Goal: Task Accomplishment & Management: Manage account settings

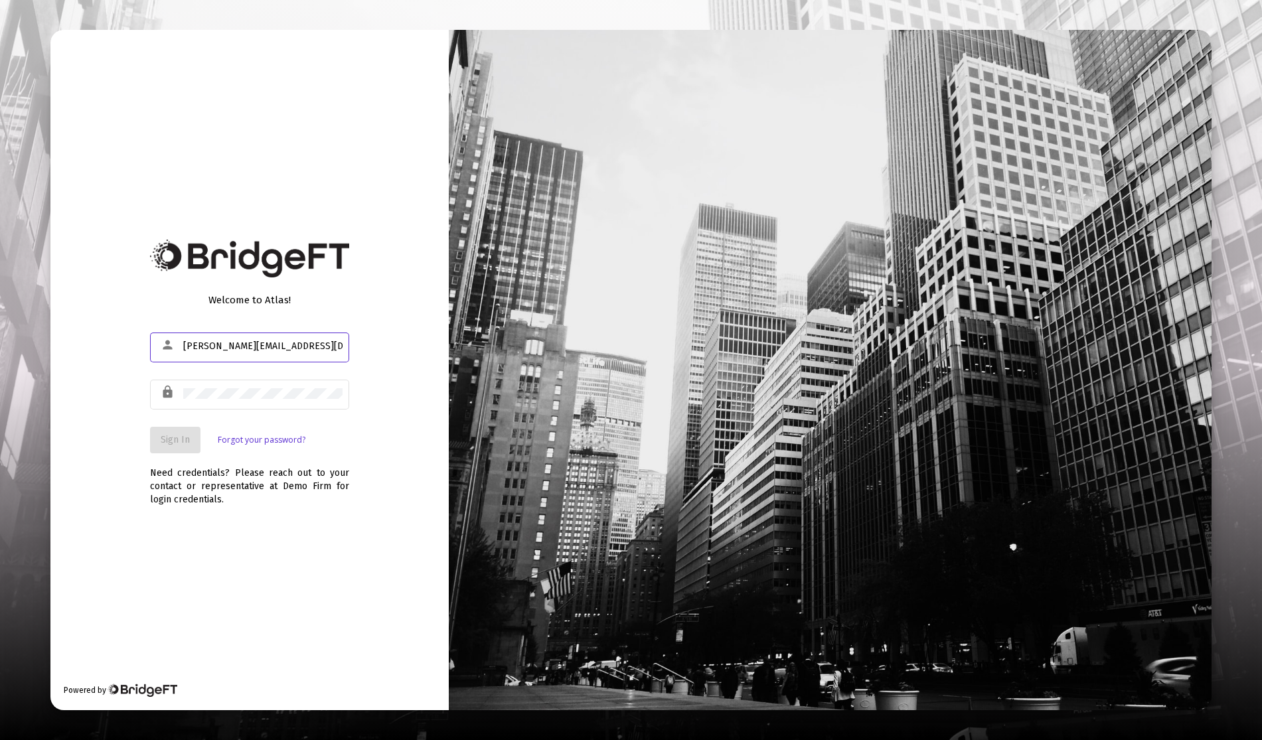
type input "[PERSON_NAME][EMAIL_ADDRESS][DOMAIN_NAME]"
click at [188, 434] on span "Sign In" at bounding box center [175, 439] width 29 height 11
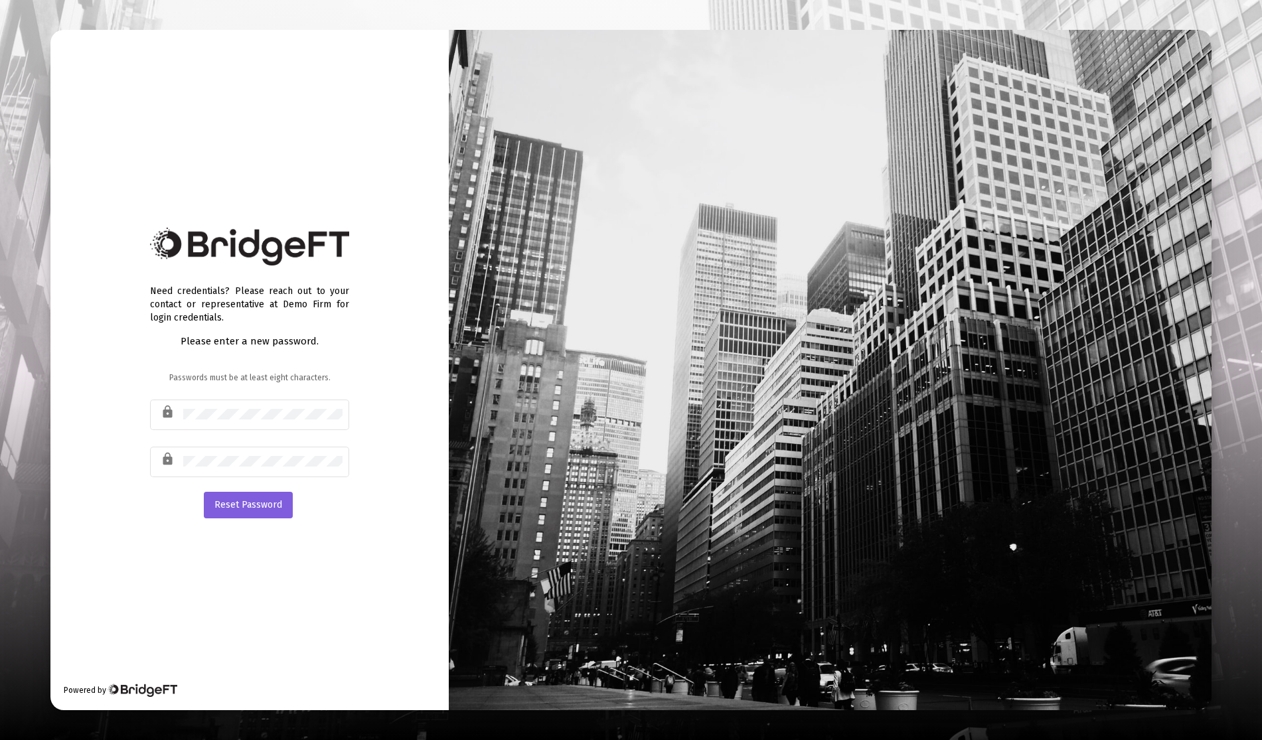
click at [271, 508] on span "Reset Password" at bounding box center [248, 504] width 68 height 11
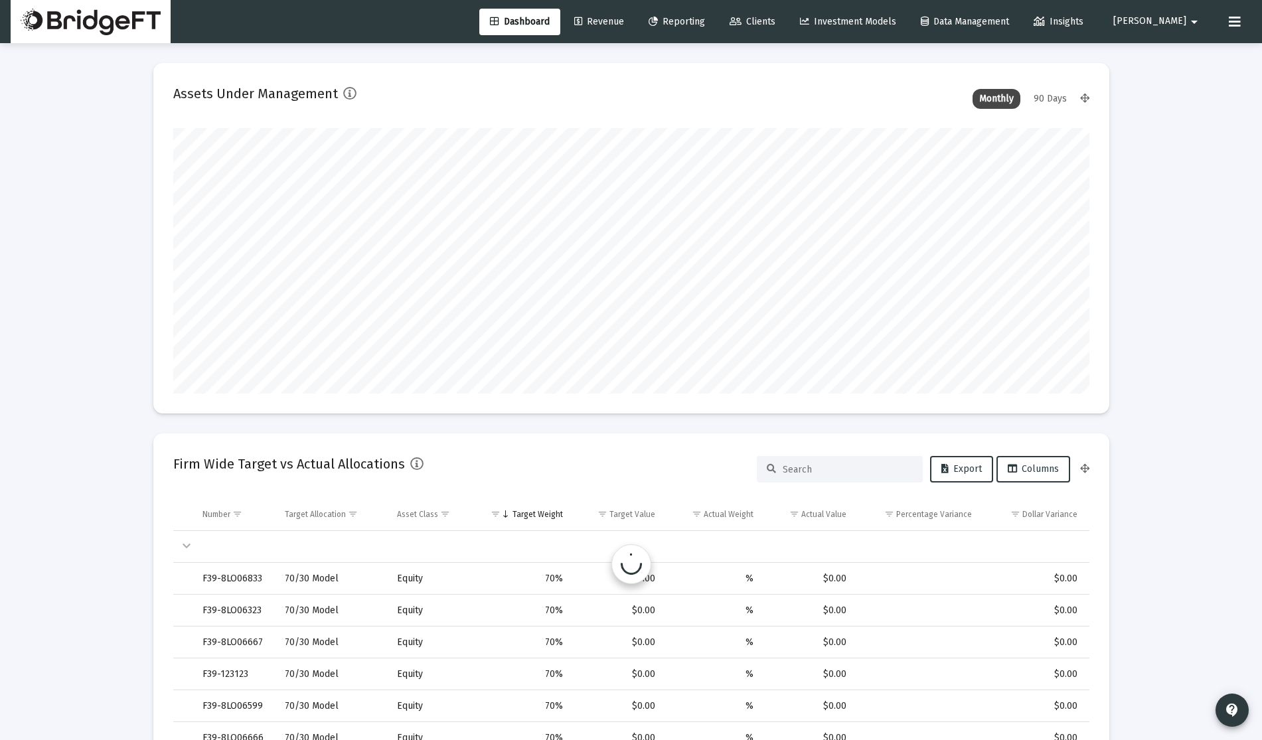
scroll to position [265, 493]
type input "[DATE]"
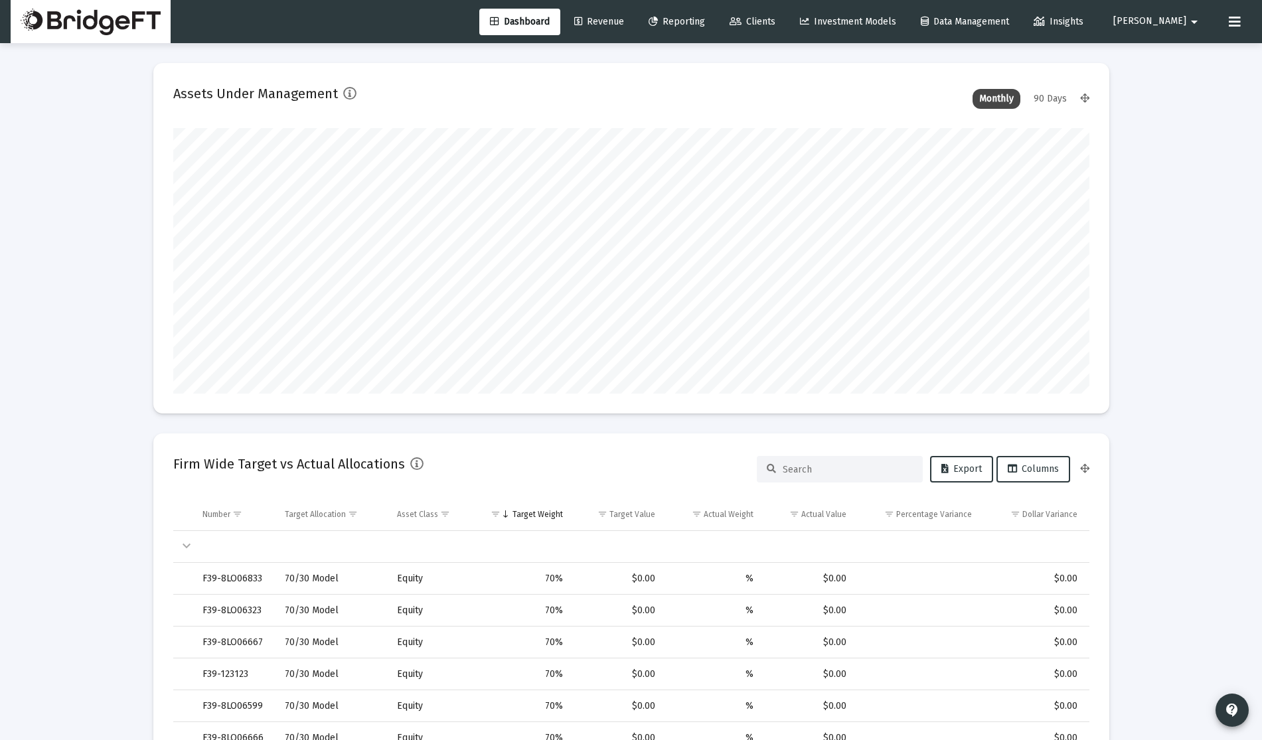
click at [1045, 106] on div "90 Days" at bounding box center [1050, 99] width 46 height 20
click at [1008, 103] on div "Monthly" at bounding box center [996, 99] width 48 height 20
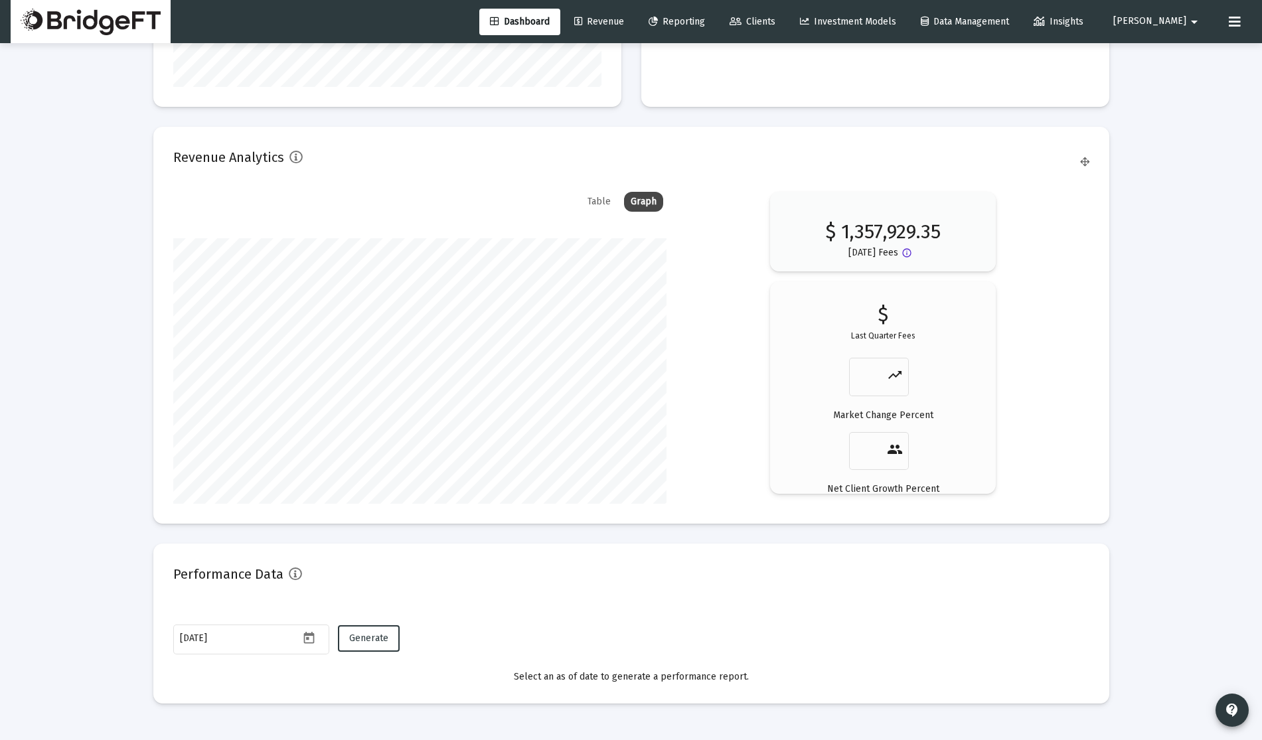
scroll to position [2102, 0]
click at [613, 194] on div "Table" at bounding box center [599, 198] width 37 height 20
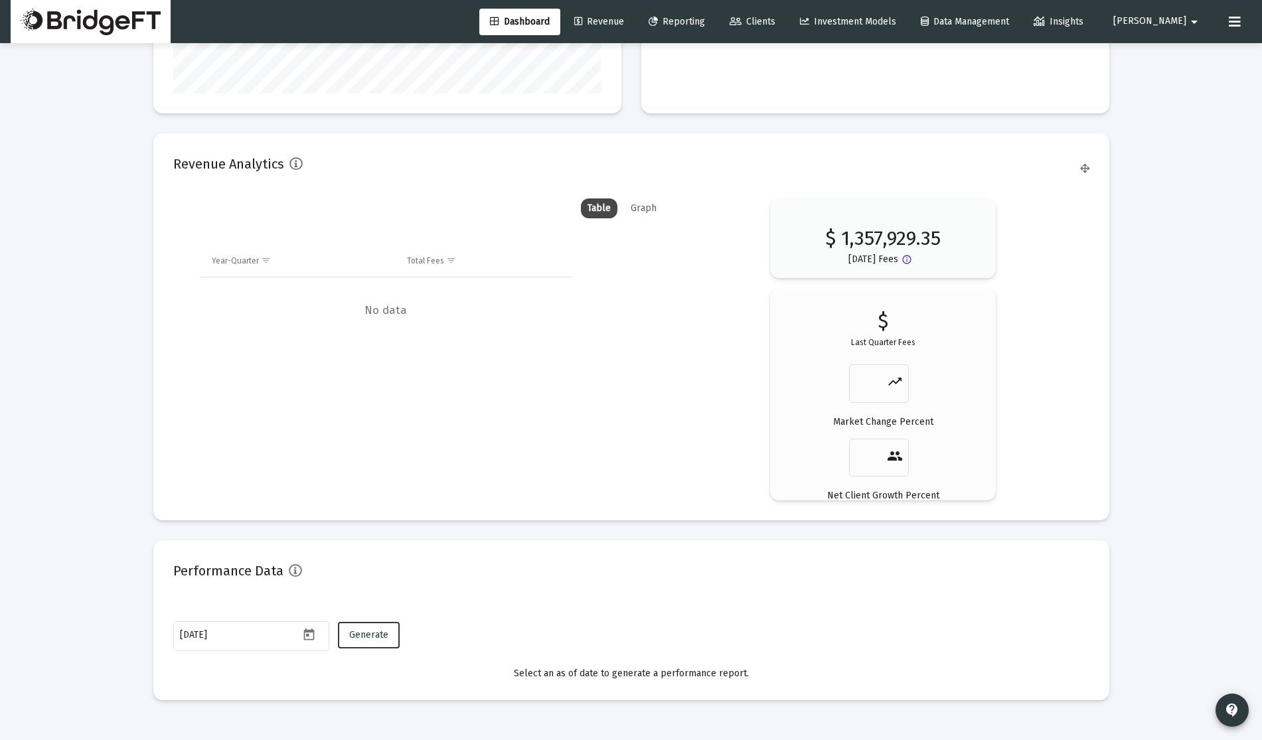
click at [649, 204] on div "Graph" at bounding box center [643, 208] width 39 height 20
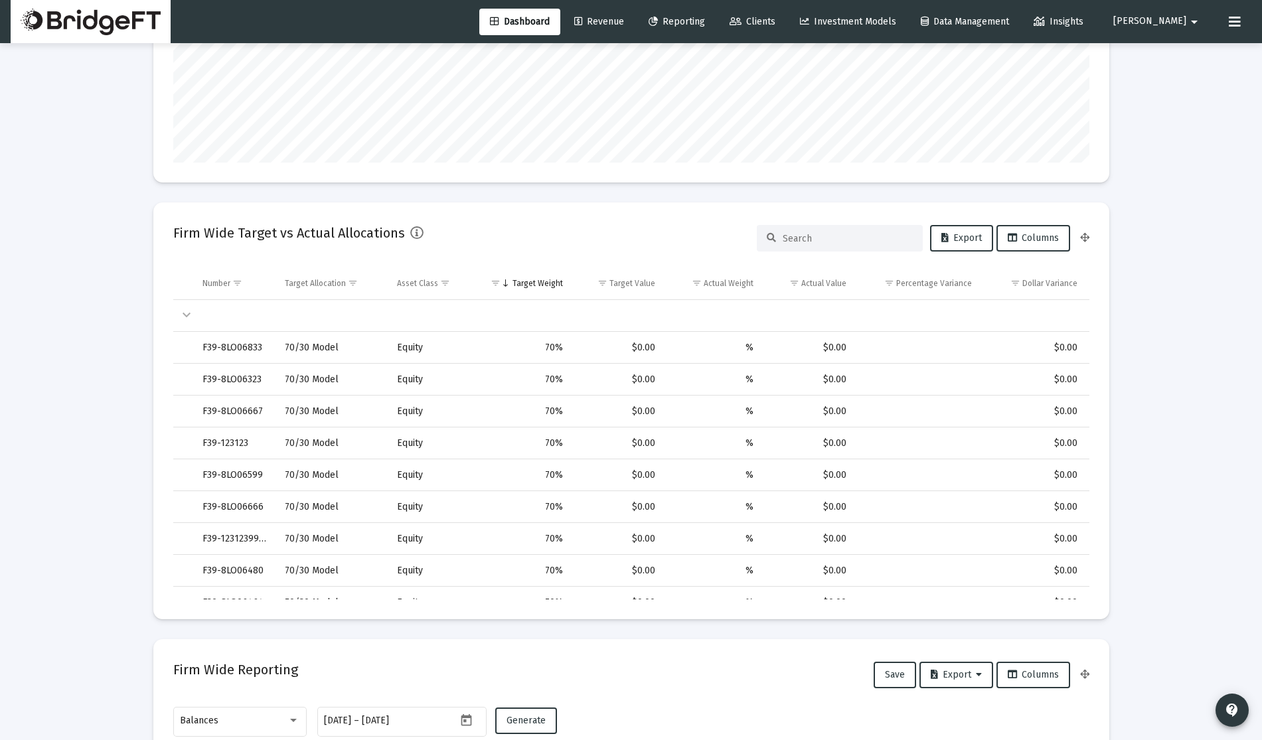
scroll to position [0, 0]
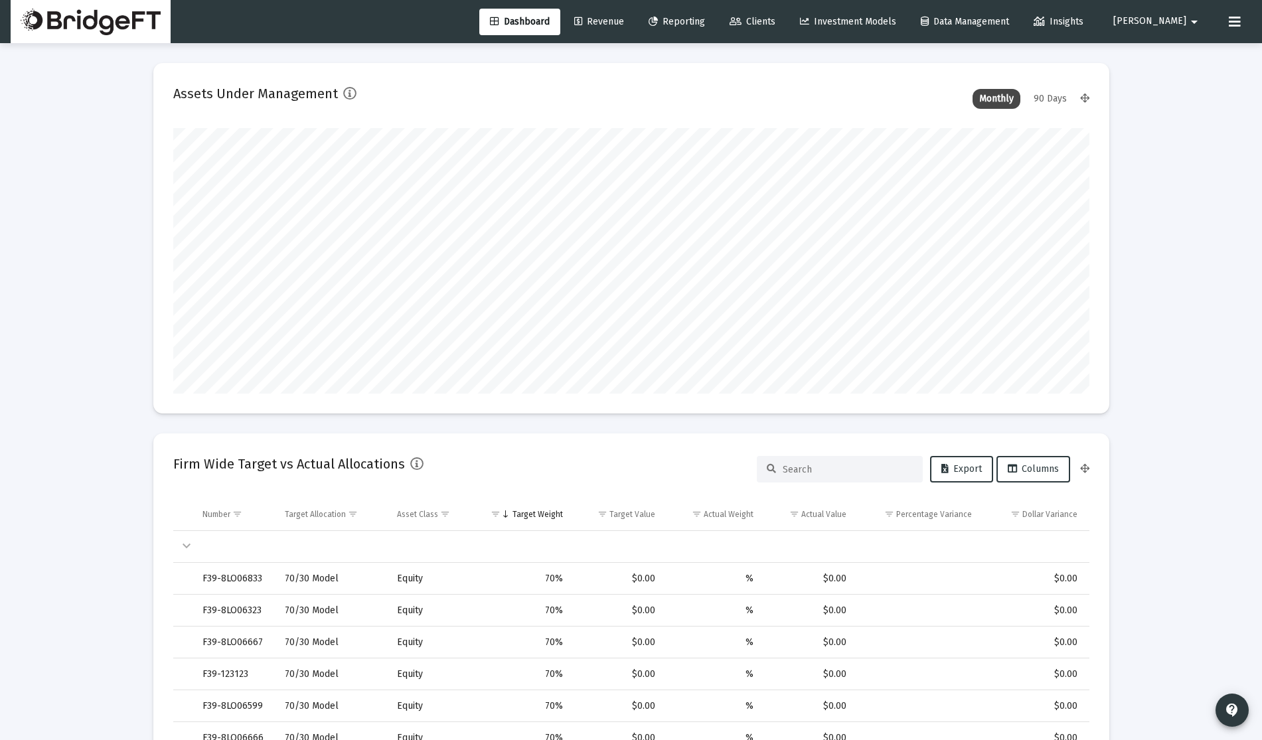
click at [632, 27] on link "Revenue" at bounding box center [598, 22] width 71 height 27
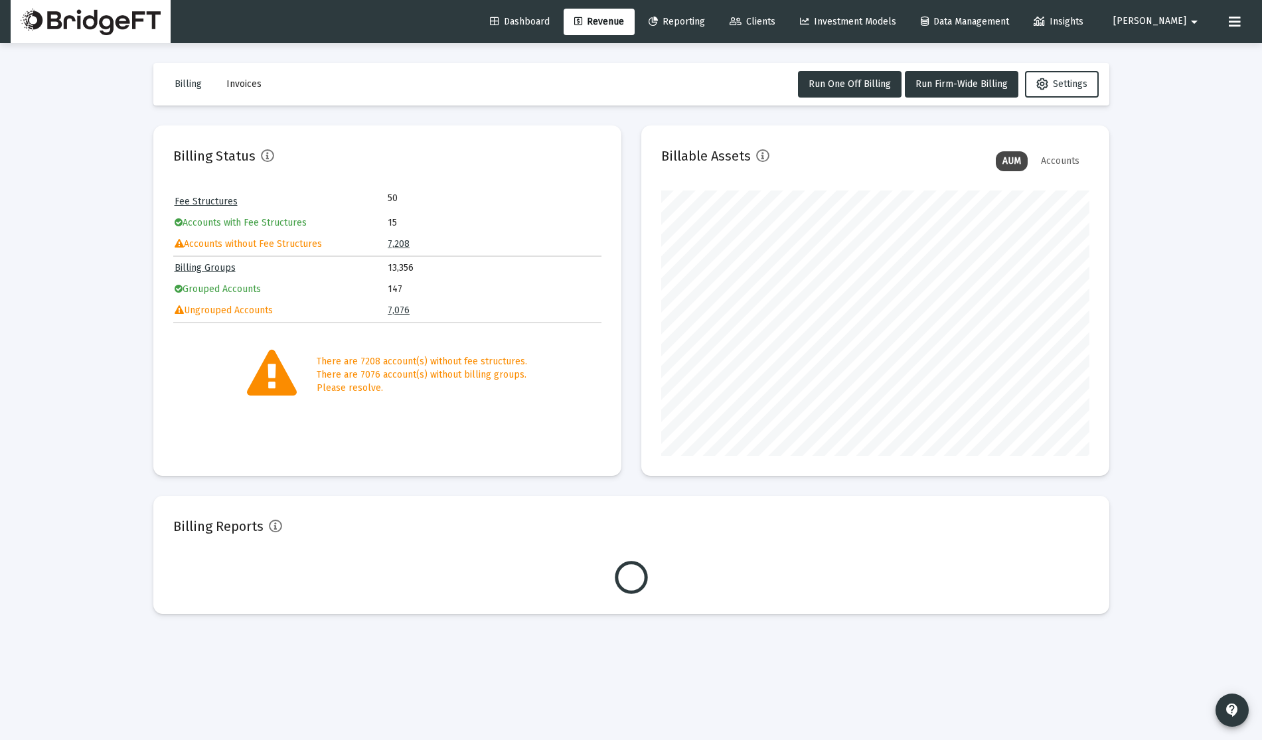
scroll to position [265, 428]
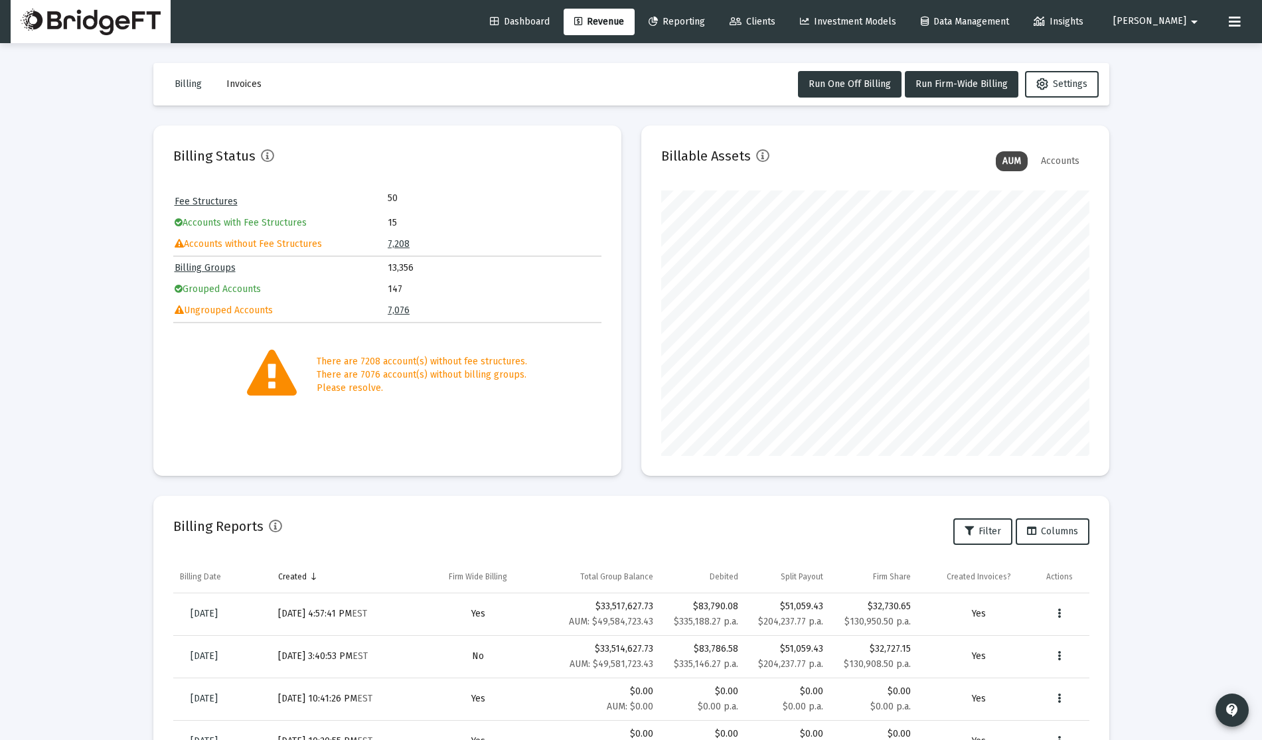
click at [1055, 159] on div "Accounts" at bounding box center [1060, 161] width 52 height 20
click at [1019, 157] on div "AUM" at bounding box center [1011, 161] width 32 height 20
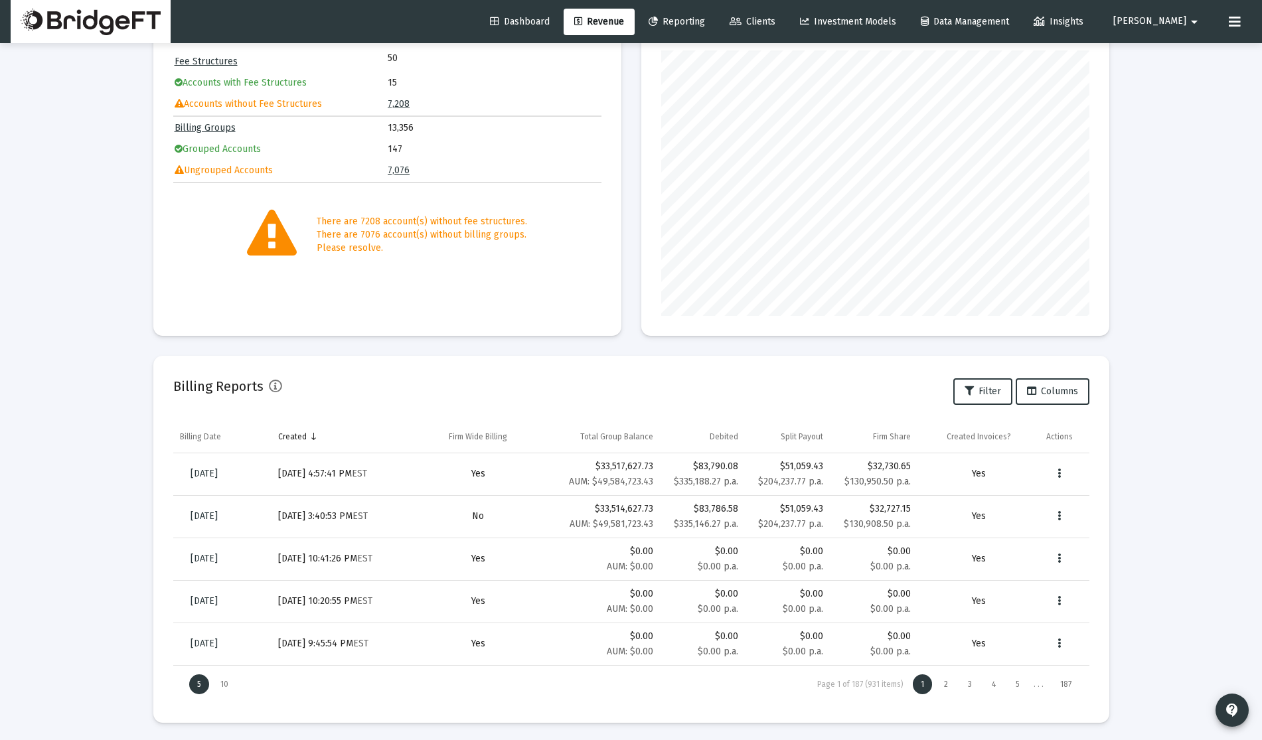
scroll to position [143, 0]
click at [225, 683] on div "10" at bounding box center [224, 682] width 24 height 20
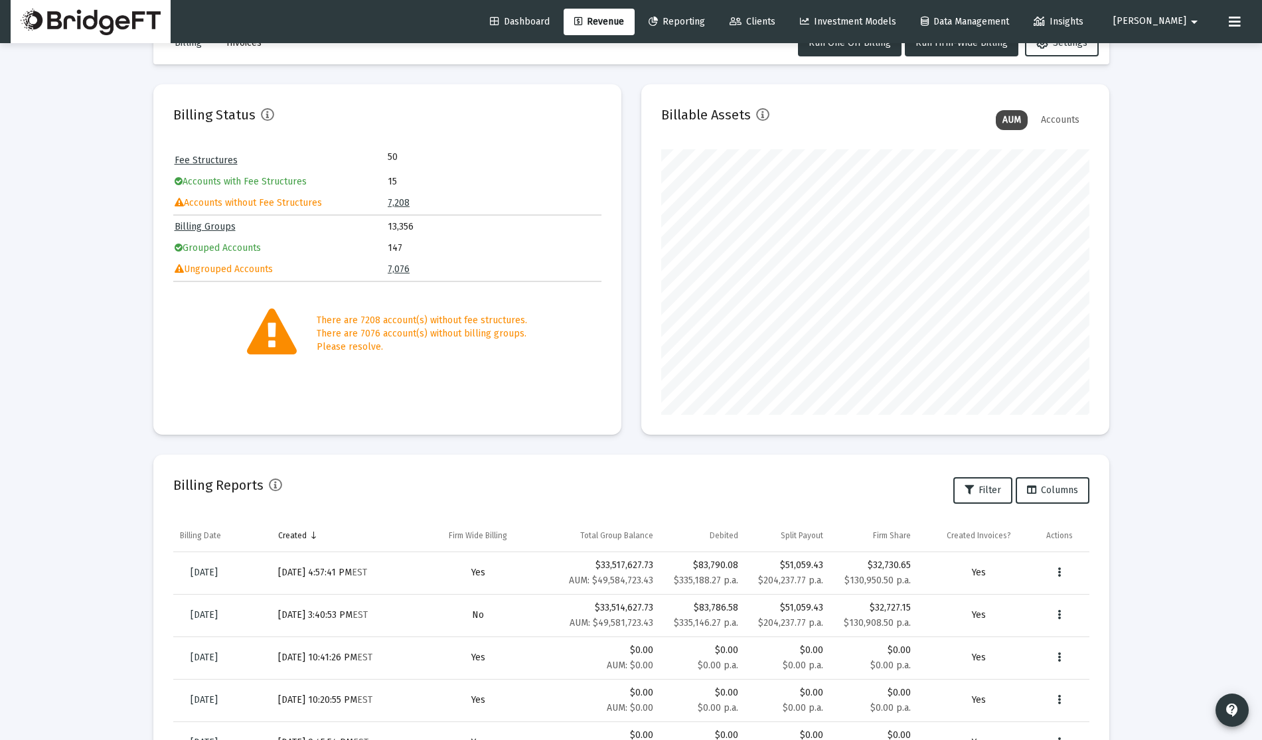
scroll to position [0, 0]
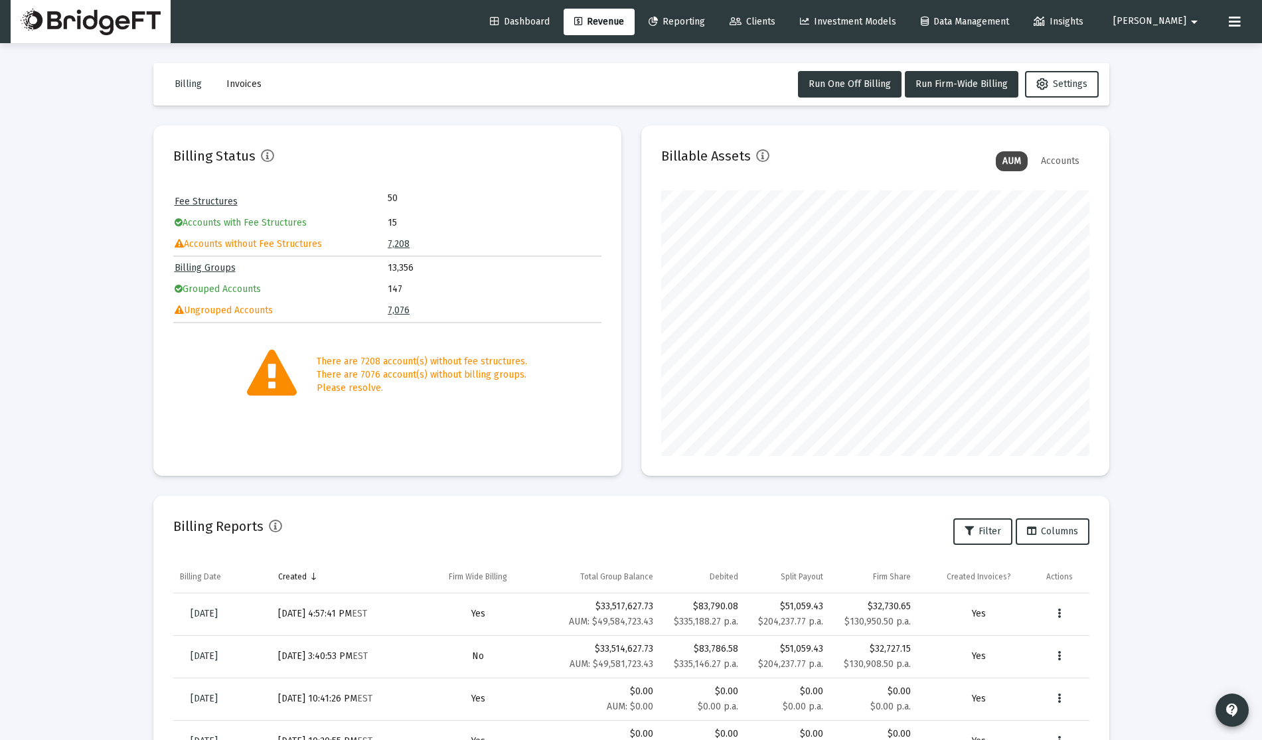
click at [386, 220] on table "Fee Structures 50 Accounts with Fee Structures 15 Accounts without Fee Structur…" at bounding box center [387, 222] width 428 height 65
click at [214, 198] on link "Fee Structures" at bounding box center [206, 201] width 63 height 11
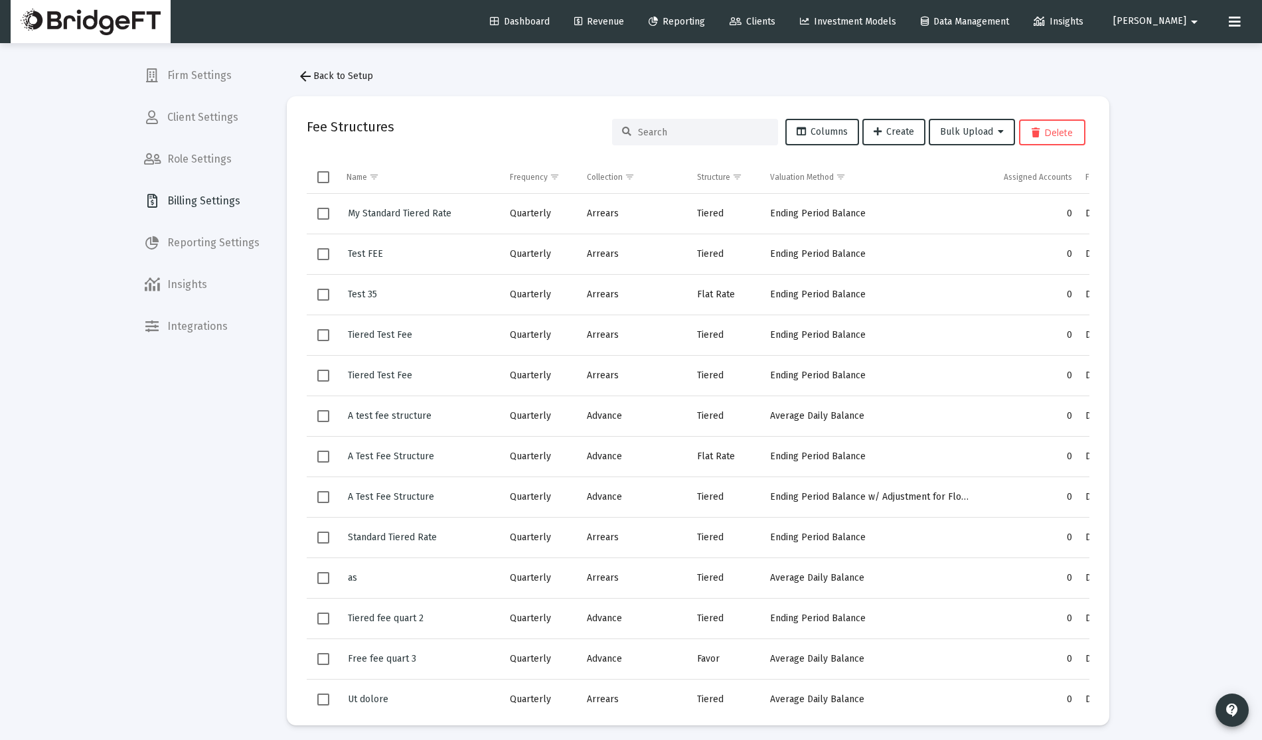
click at [624, 18] on span "Revenue" at bounding box center [599, 21] width 50 height 11
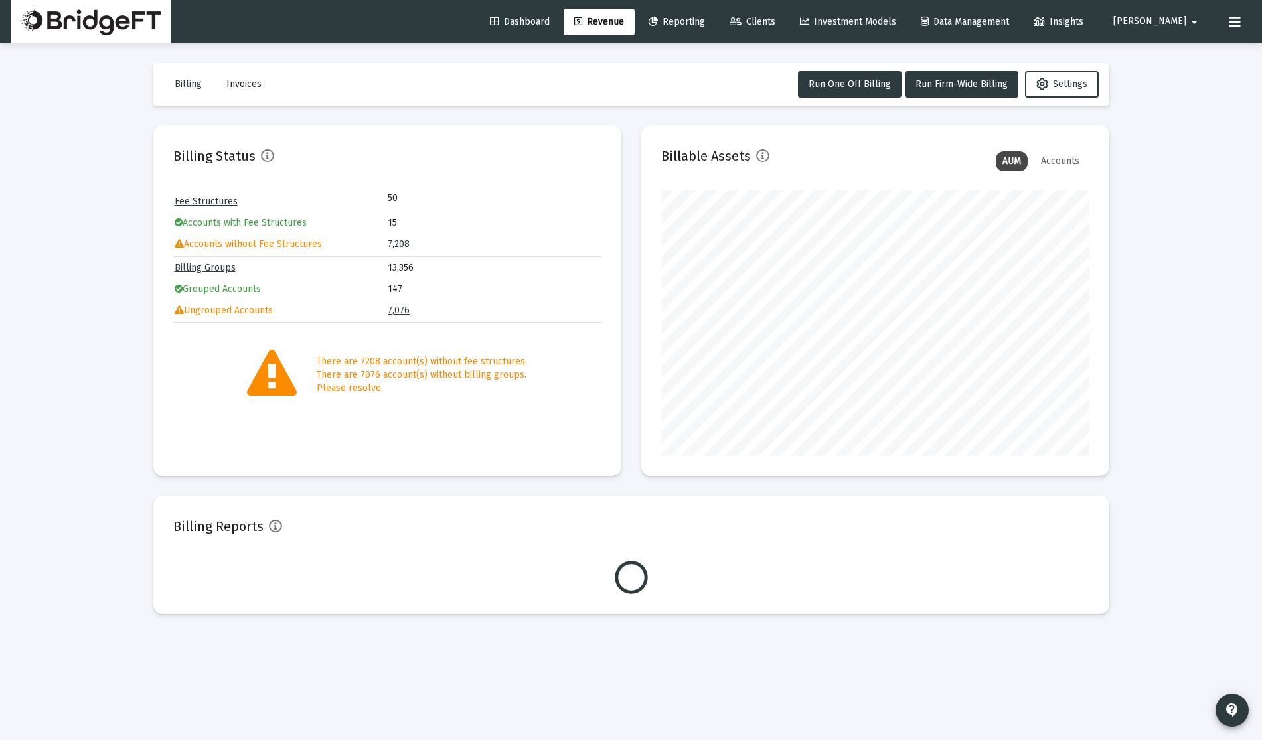
scroll to position [265, 428]
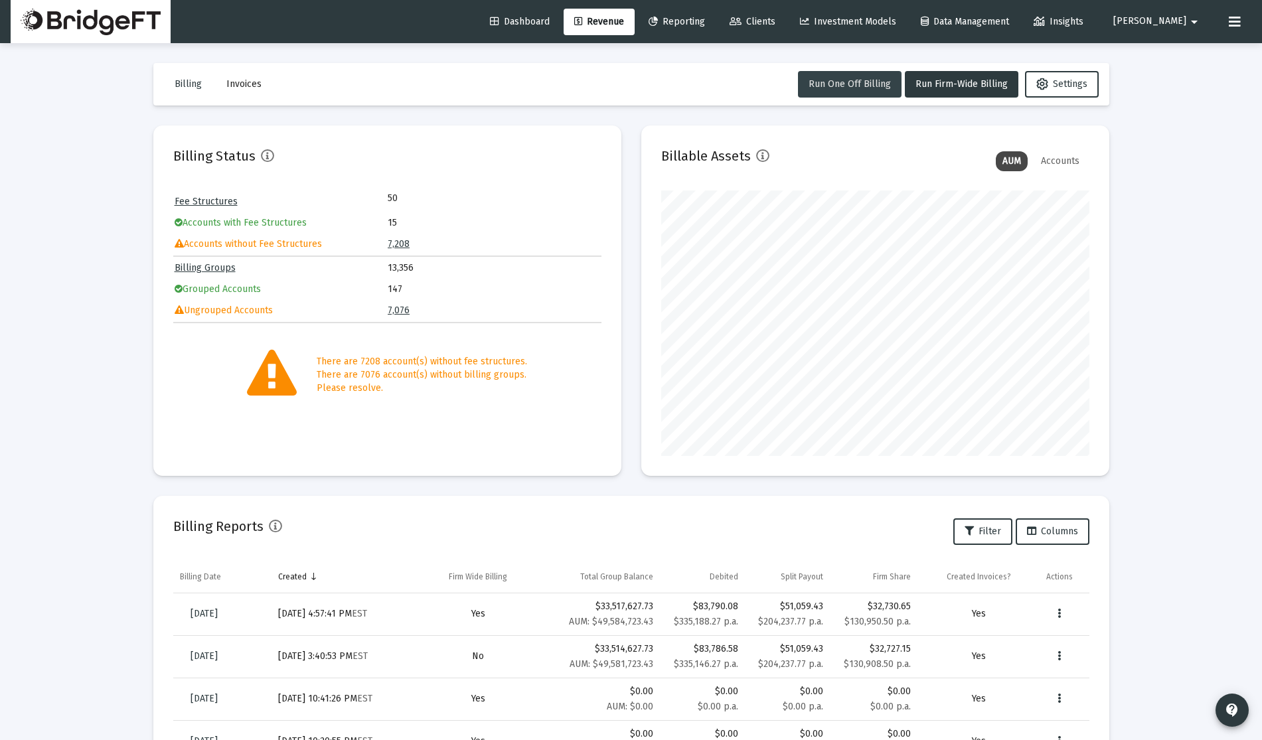
click at [846, 87] on span "Run One Off Billing" at bounding box center [849, 83] width 82 height 11
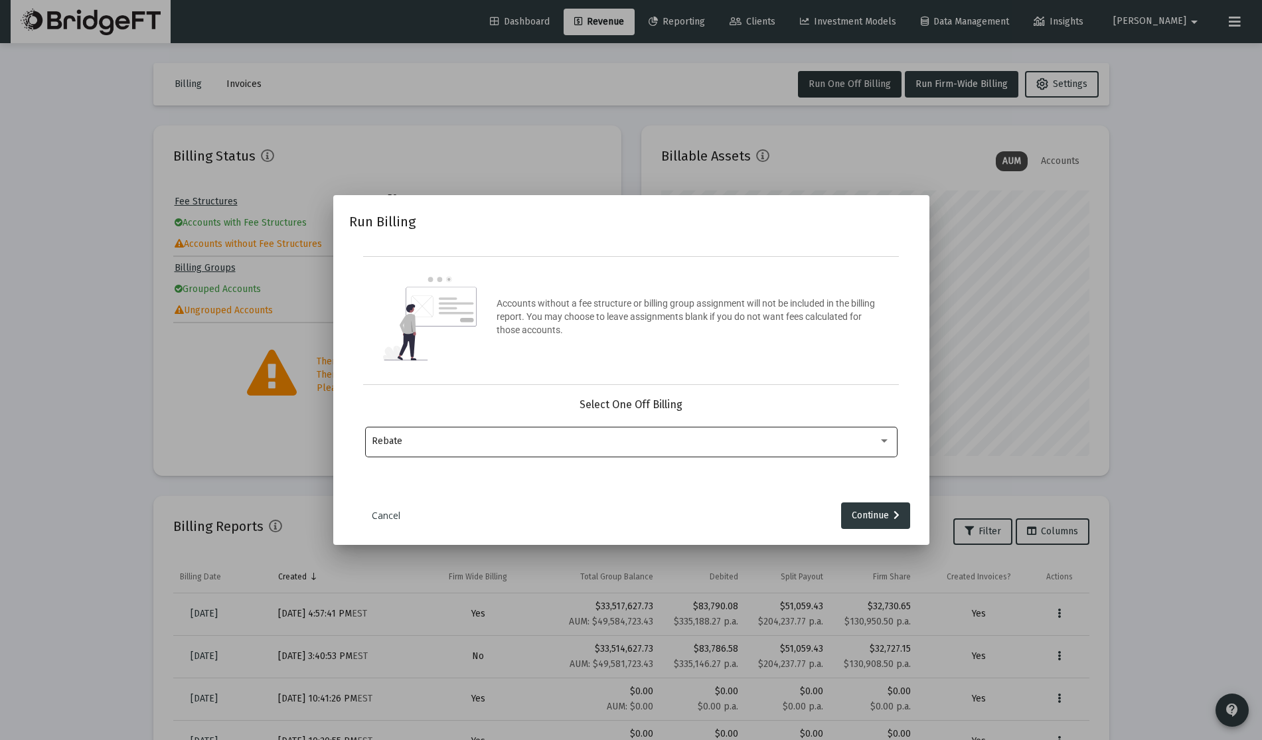
click at [717, 456] on div "Rebate" at bounding box center [631, 441] width 518 height 33
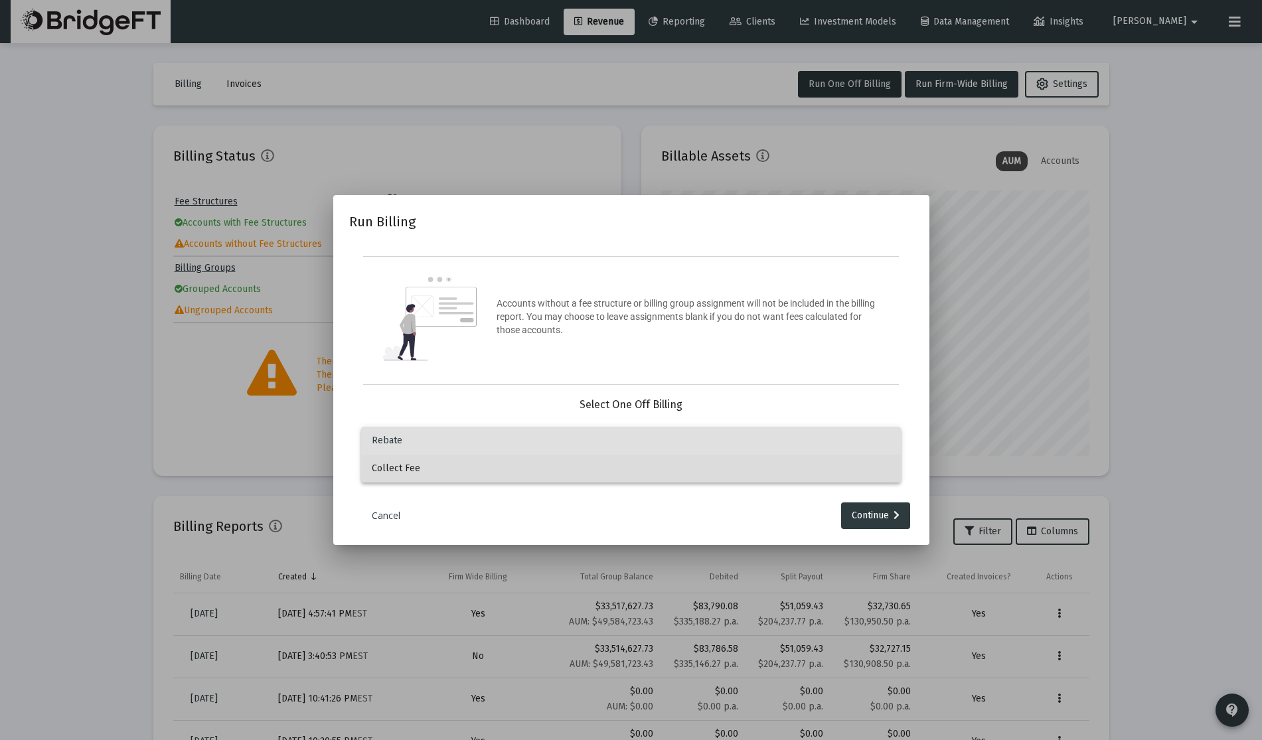
click at [718, 455] on span "Collect Fee" at bounding box center [631, 469] width 518 height 28
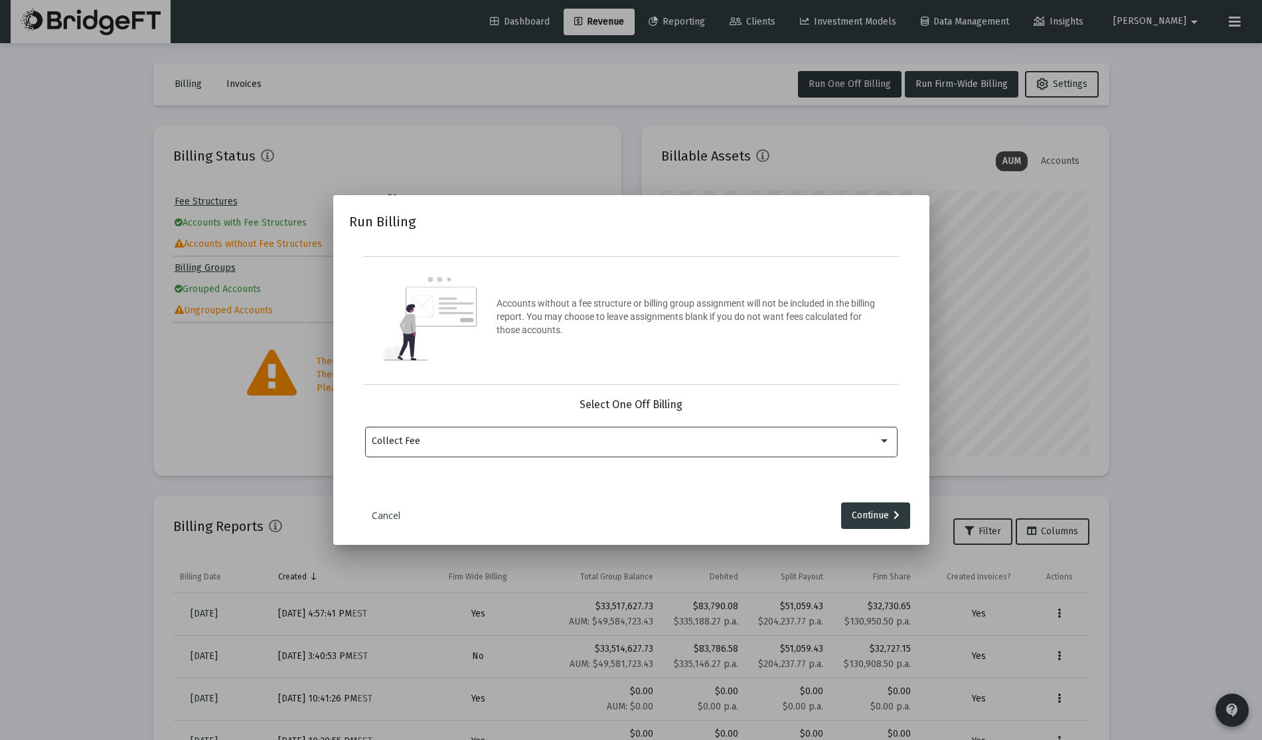
drag, startPoint x: 390, startPoint y: 518, endPoint x: 400, endPoint y: 514, distance: 10.7
click at [391, 518] on link "Cancel" at bounding box center [386, 515] width 66 height 13
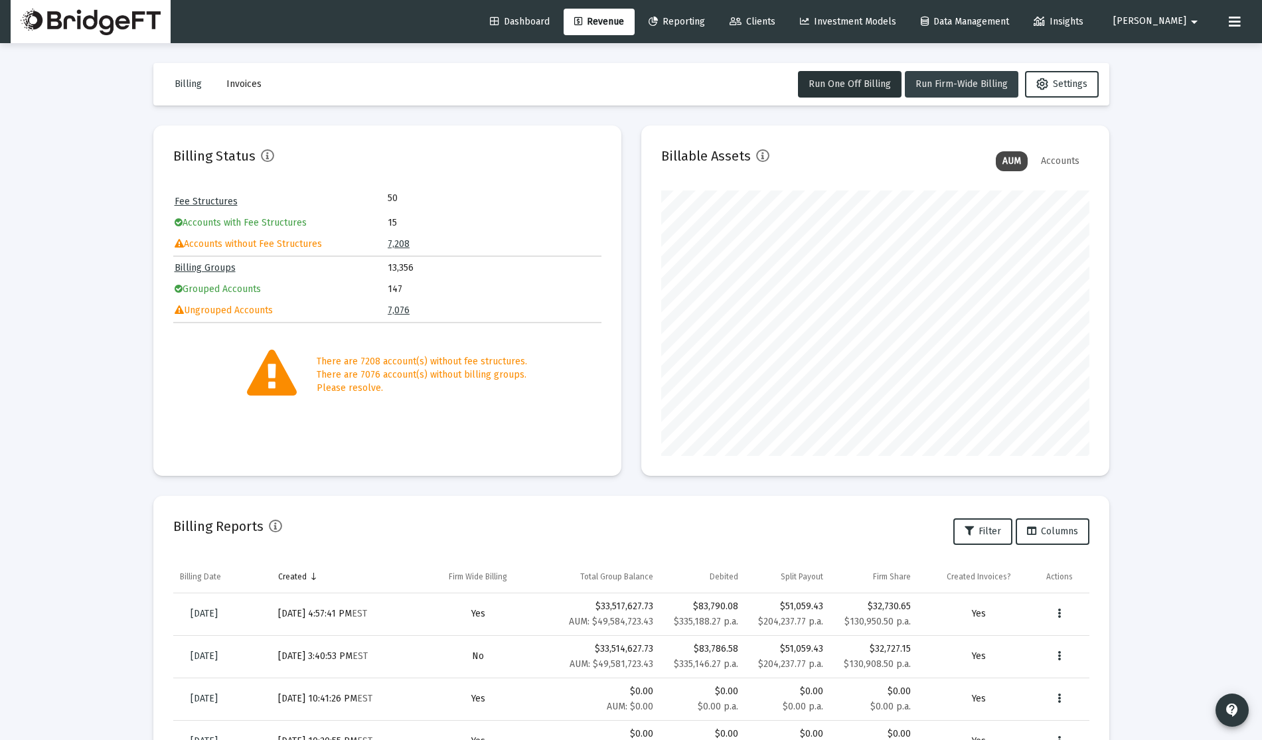
click at [972, 92] on button "Run Firm-Wide Billing" at bounding box center [961, 84] width 113 height 27
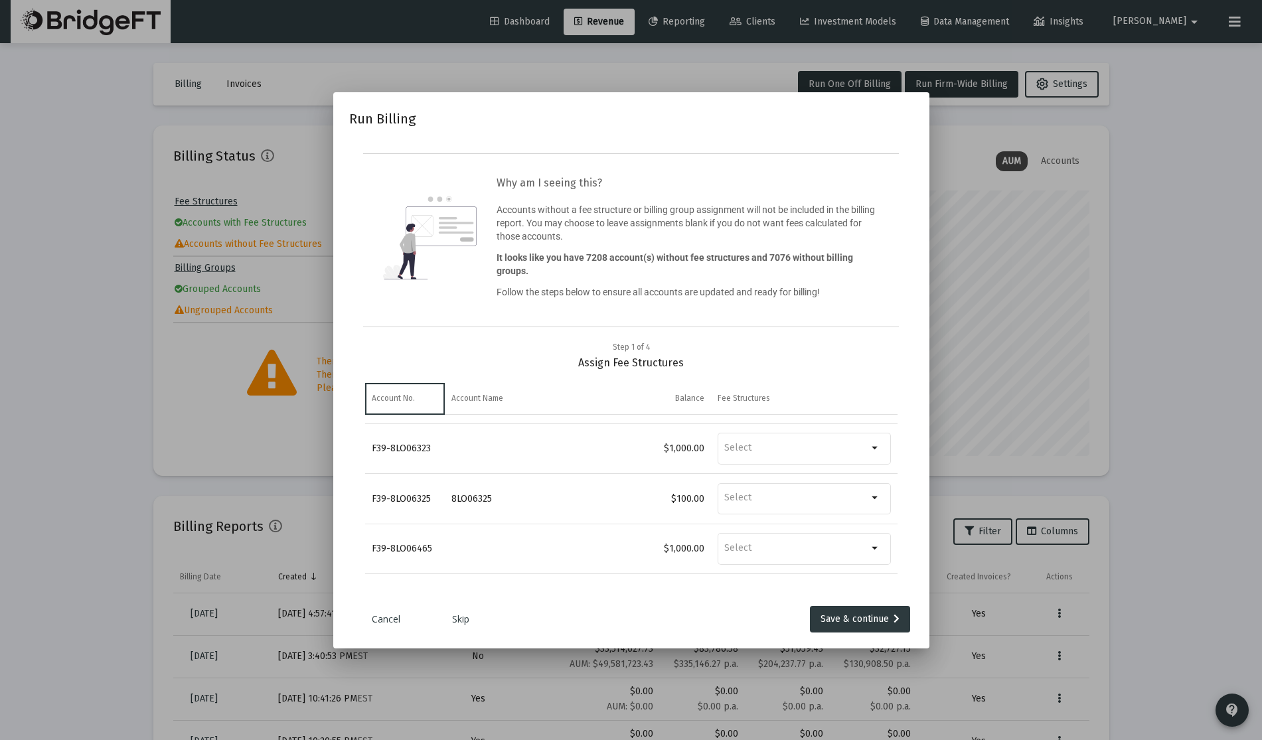
scroll to position [0, 0]
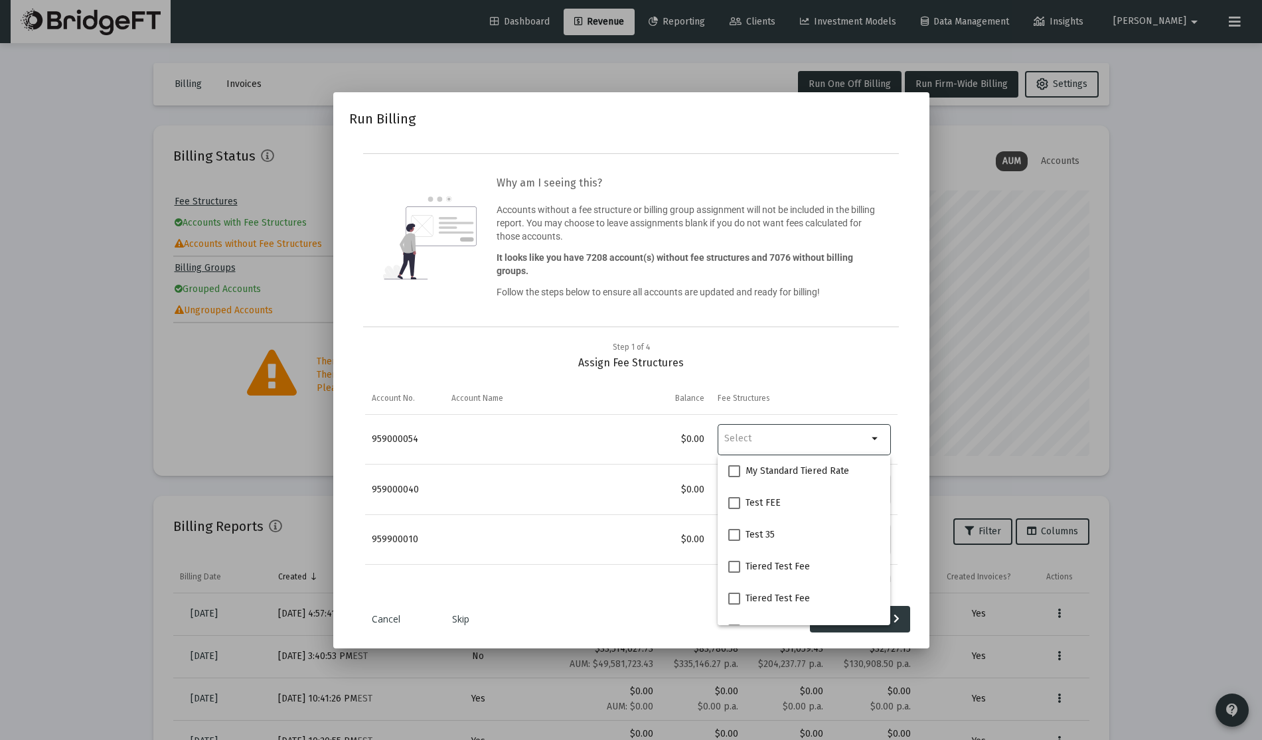
click at [778, 440] on input "Selection" at bounding box center [795, 439] width 143 height 12
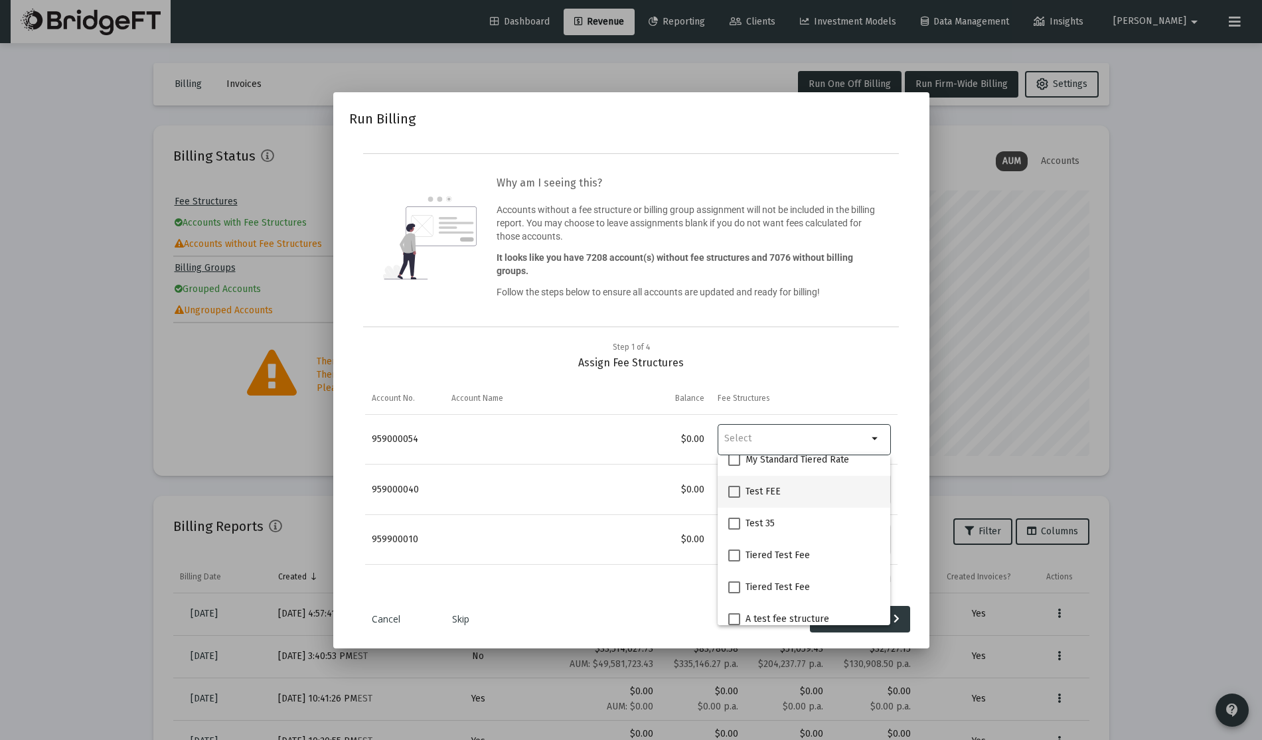
click at [772, 497] on span "Test FEE" at bounding box center [762, 492] width 35 height 16
click at [734, 498] on input "Test FEE" at bounding box center [733, 498] width 1 height 1
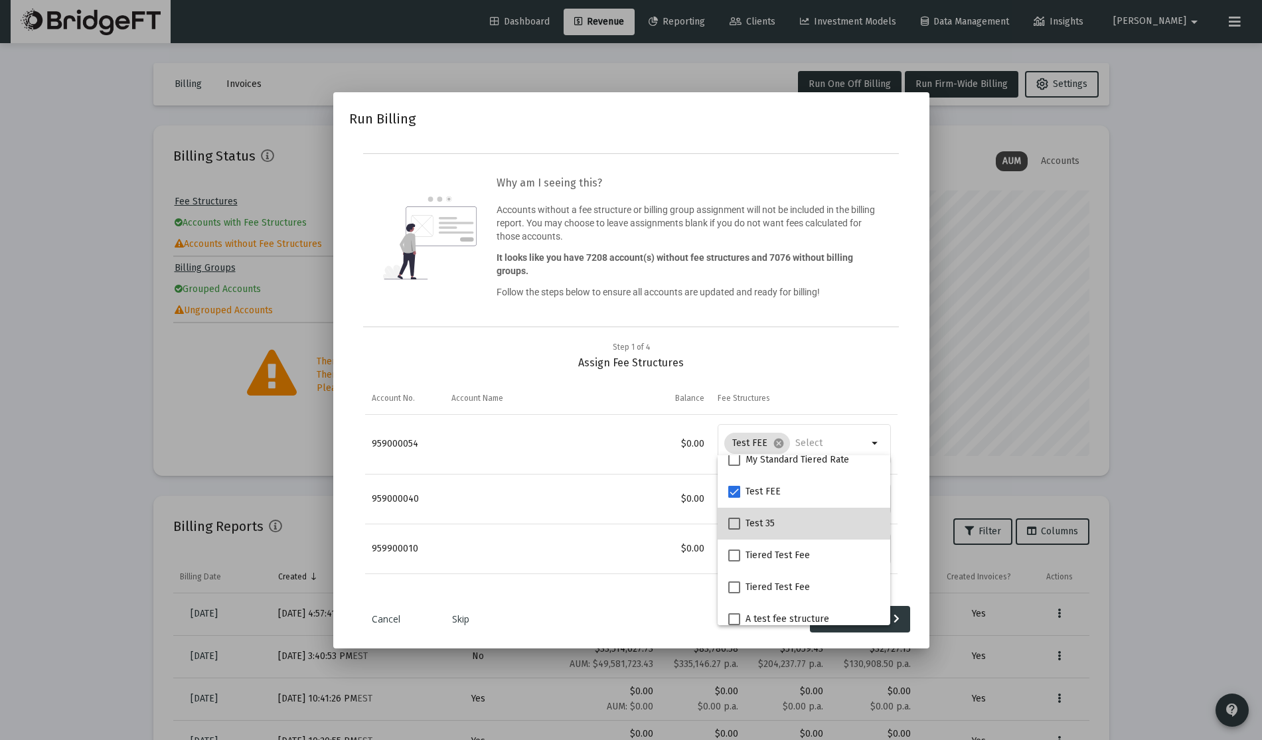
click at [765, 515] on mat-checkbox "Test 35" at bounding box center [751, 524] width 46 height 32
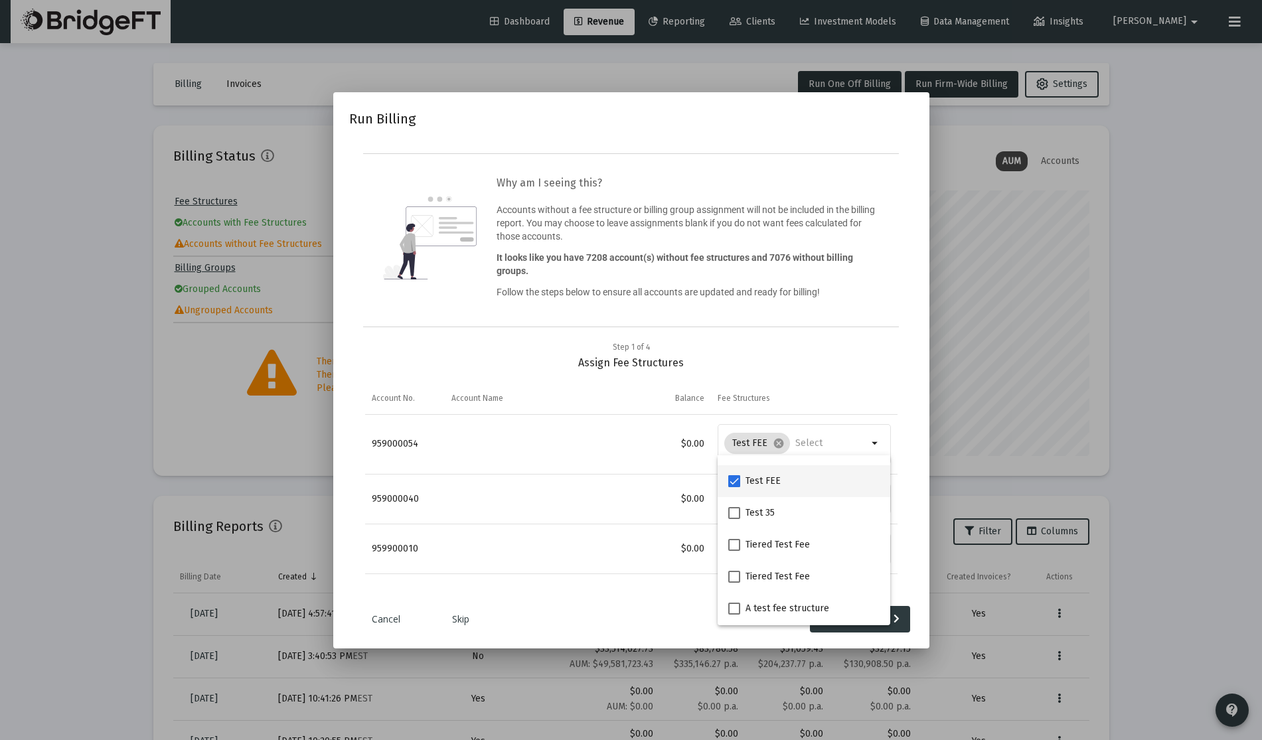
click at [731, 486] on span at bounding box center [734, 481] width 12 height 12
click at [733, 487] on input "Test FEE" at bounding box center [733, 487] width 1 height 1
checkbox input "false"
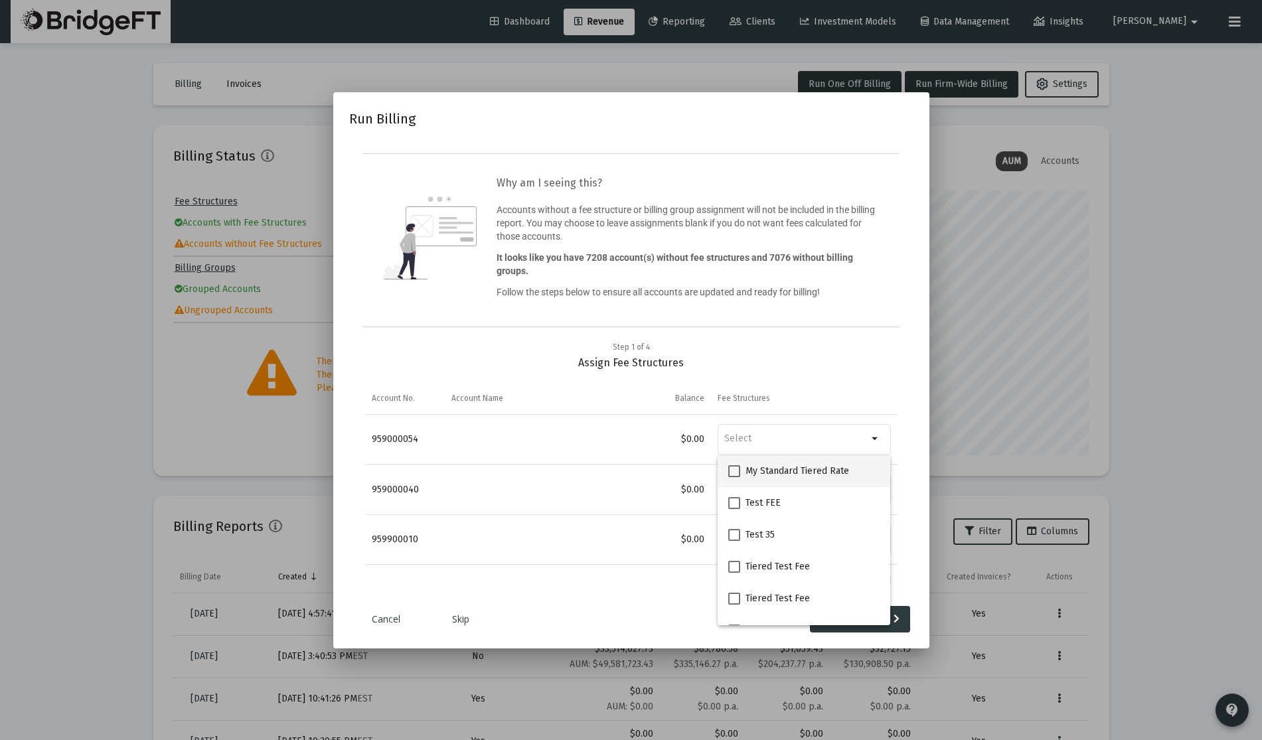
click at [731, 471] on span at bounding box center [734, 471] width 12 height 12
click at [733, 477] on input "My Standard Tiered Rate" at bounding box center [733, 477] width 1 height 1
checkbox input "true"
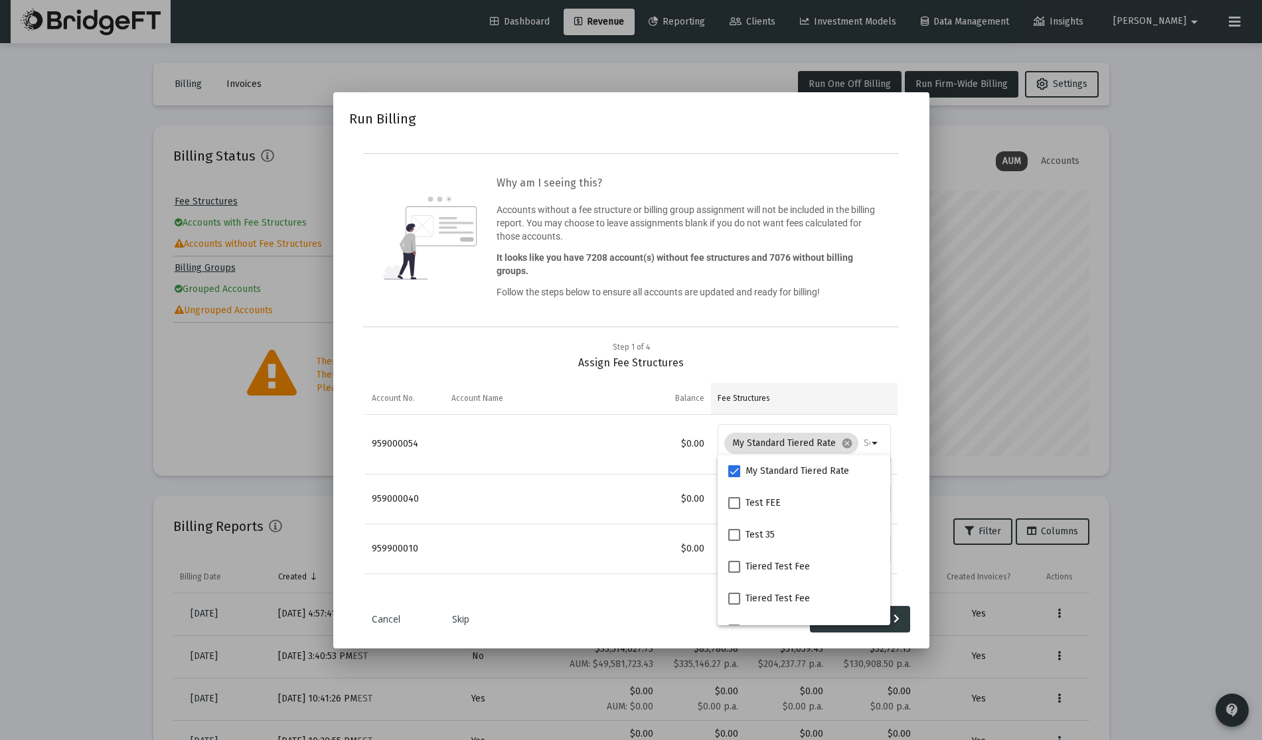
click at [847, 405] on td "Fee Structures" at bounding box center [804, 399] width 186 height 32
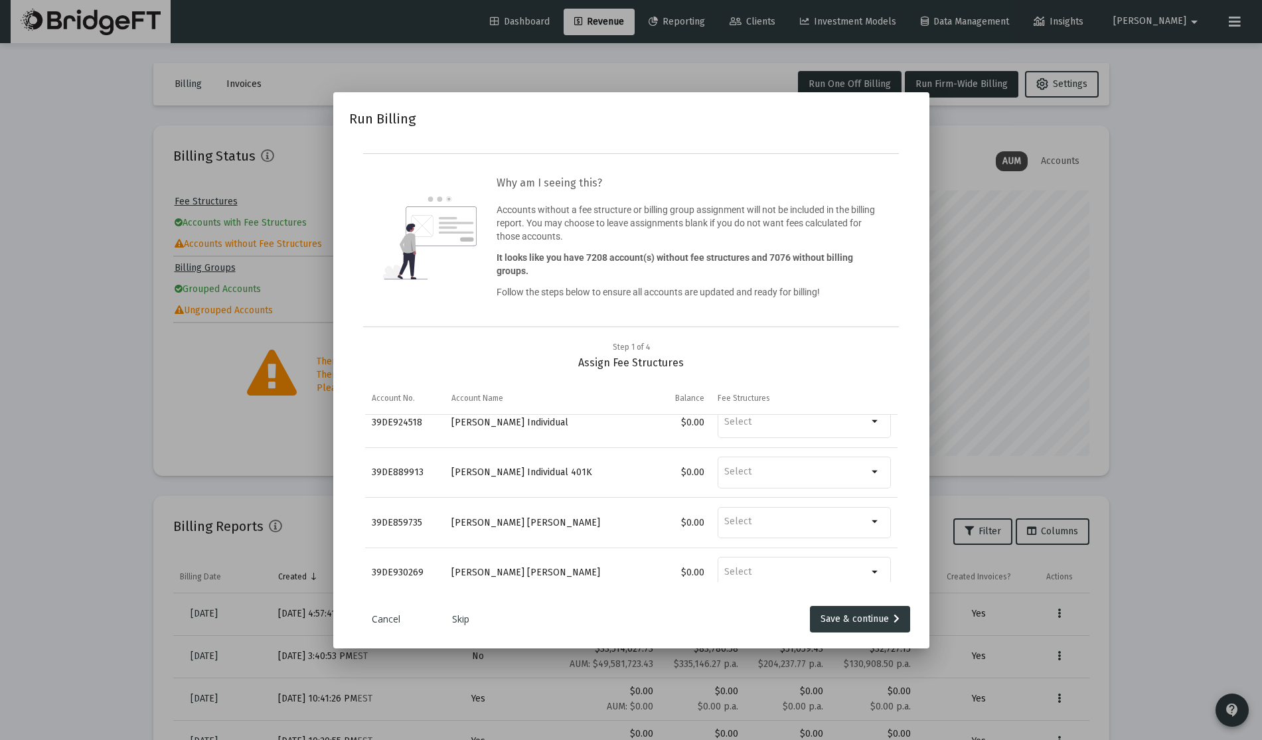
scroll to position [6858, 0]
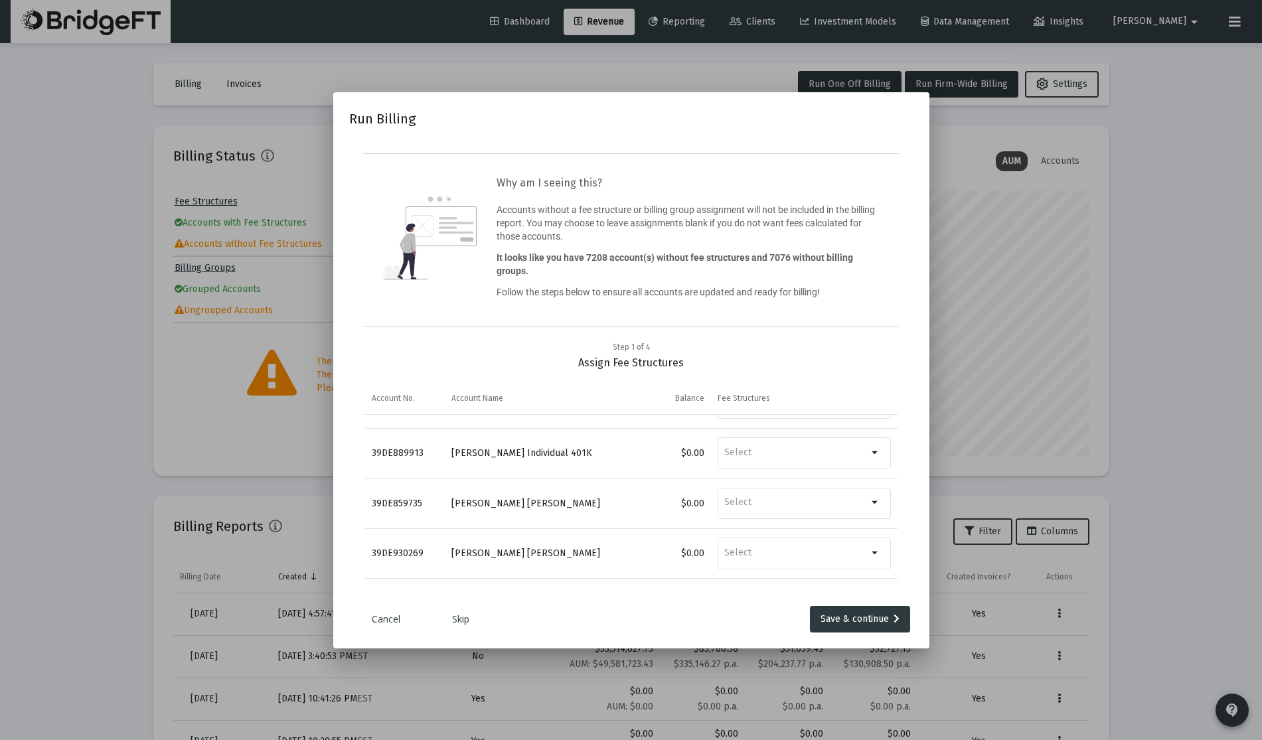
click at [448, 621] on link "Skip" at bounding box center [460, 619] width 66 height 13
click at [469, 621] on link "Skip" at bounding box center [460, 619] width 66 height 13
click at [759, 618] on div "Cancel Skip Save & continue" at bounding box center [631, 619] width 564 height 27
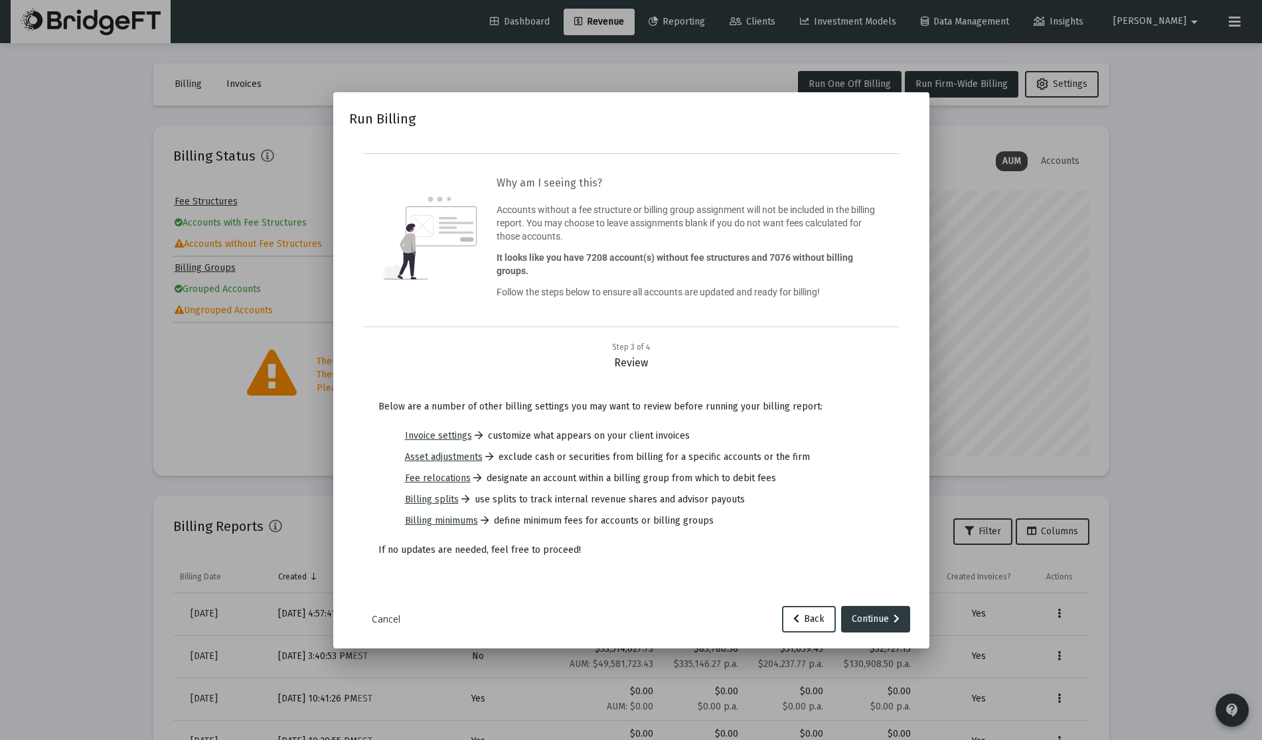
click at [806, 614] on span "Back" at bounding box center [808, 618] width 31 height 11
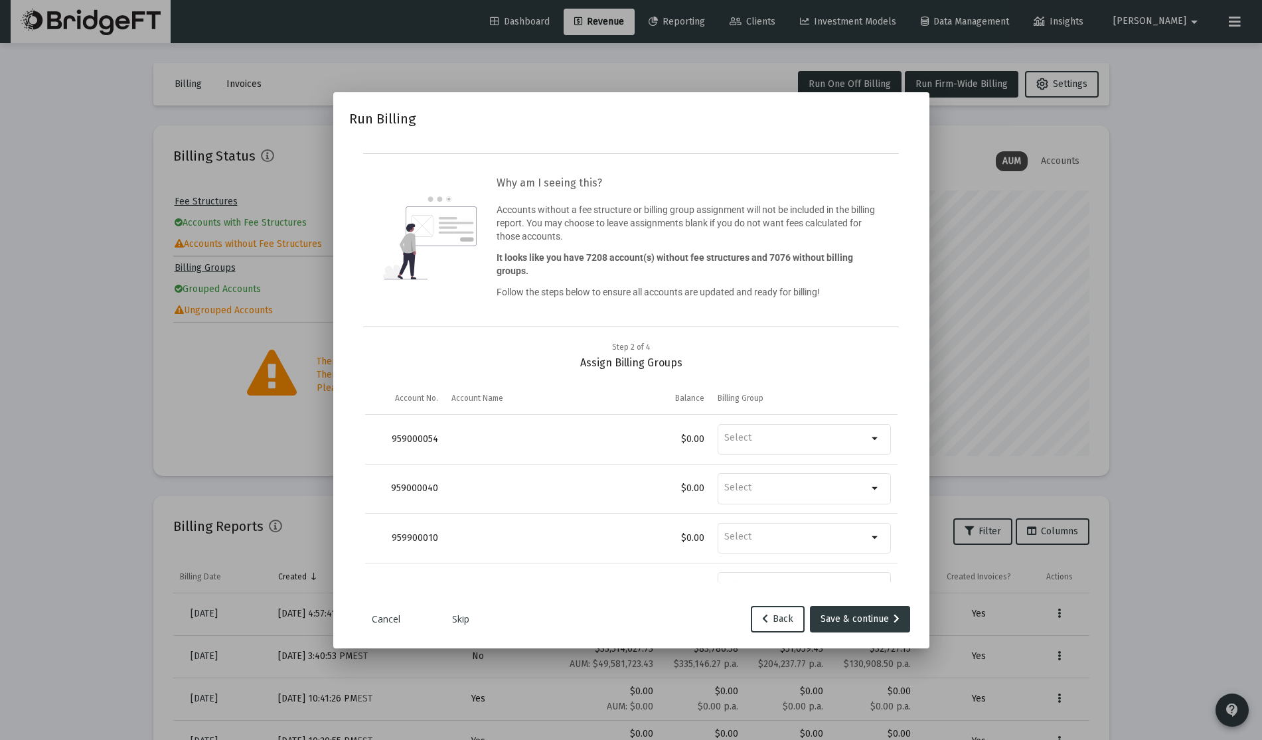
click at [997, 447] on div at bounding box center [631, 370] width 1262 height 740
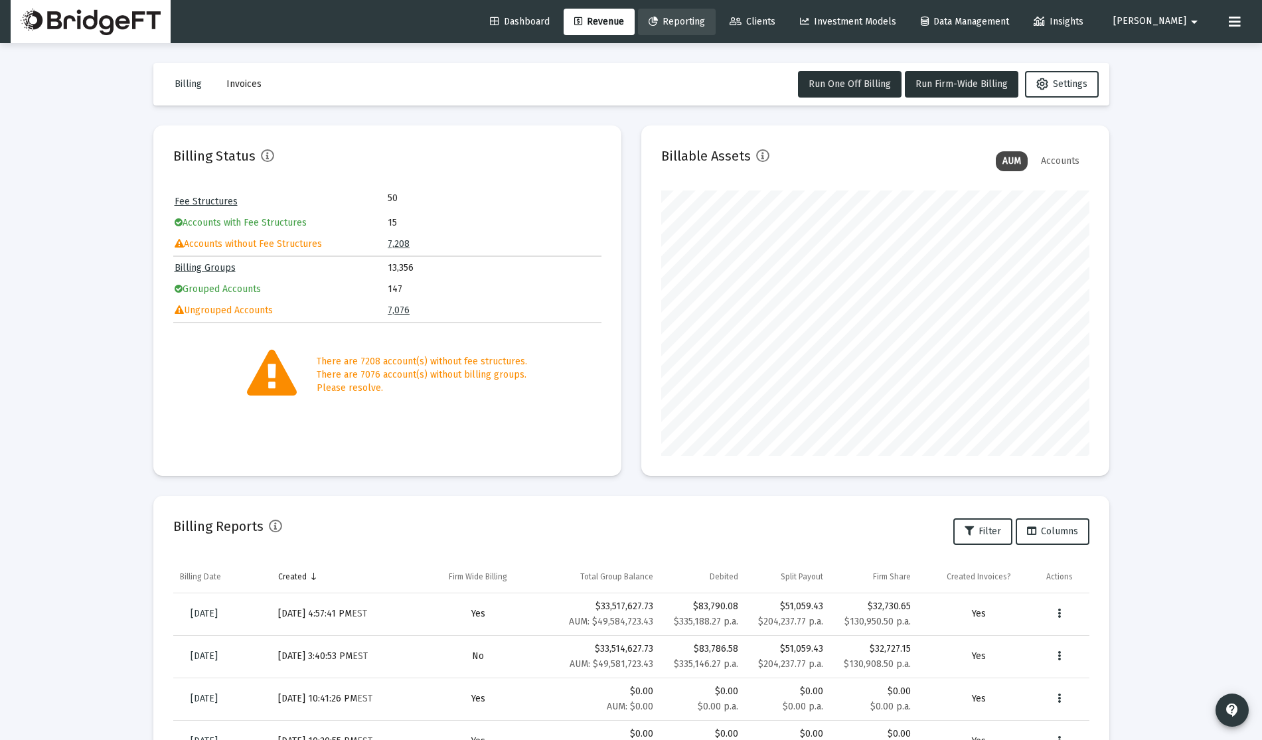
click at [698, 23] on span "Reporting" at bounding box center [676, 21] width 56 height 11
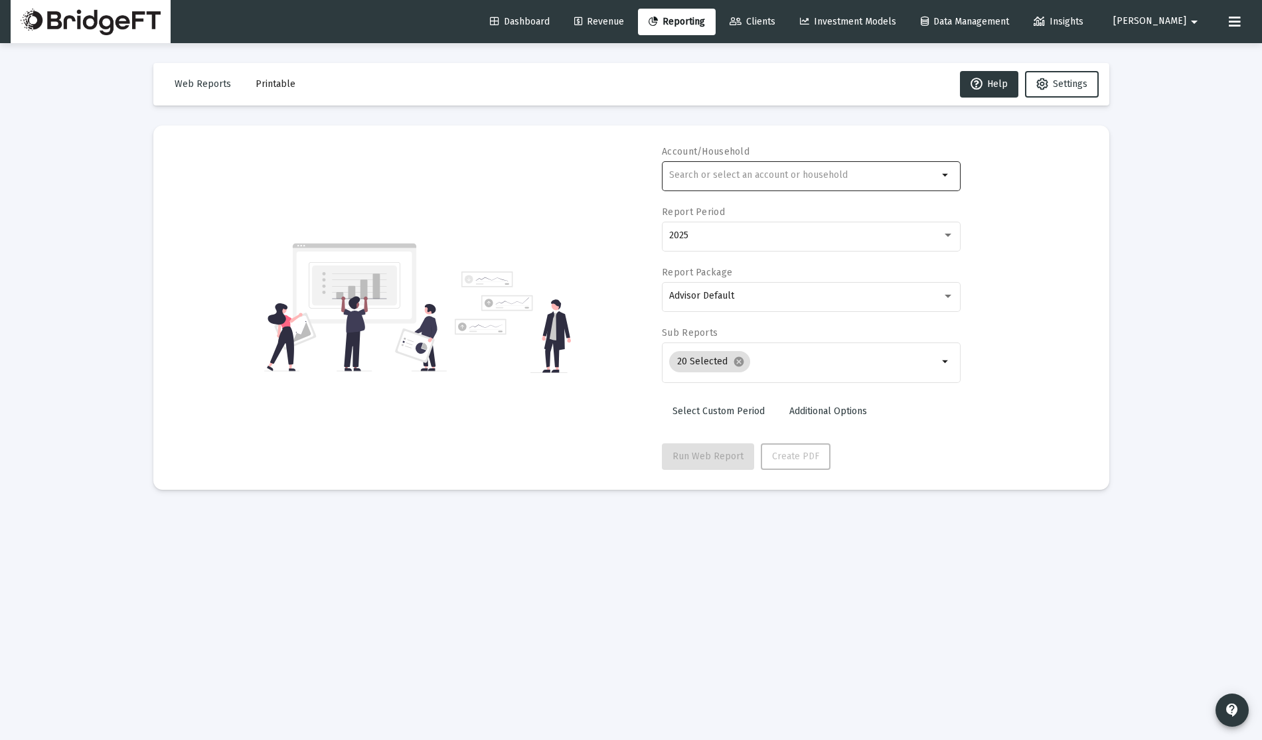
click at [776, 166] on div at bounding box center [803, 175] width 269 height 33
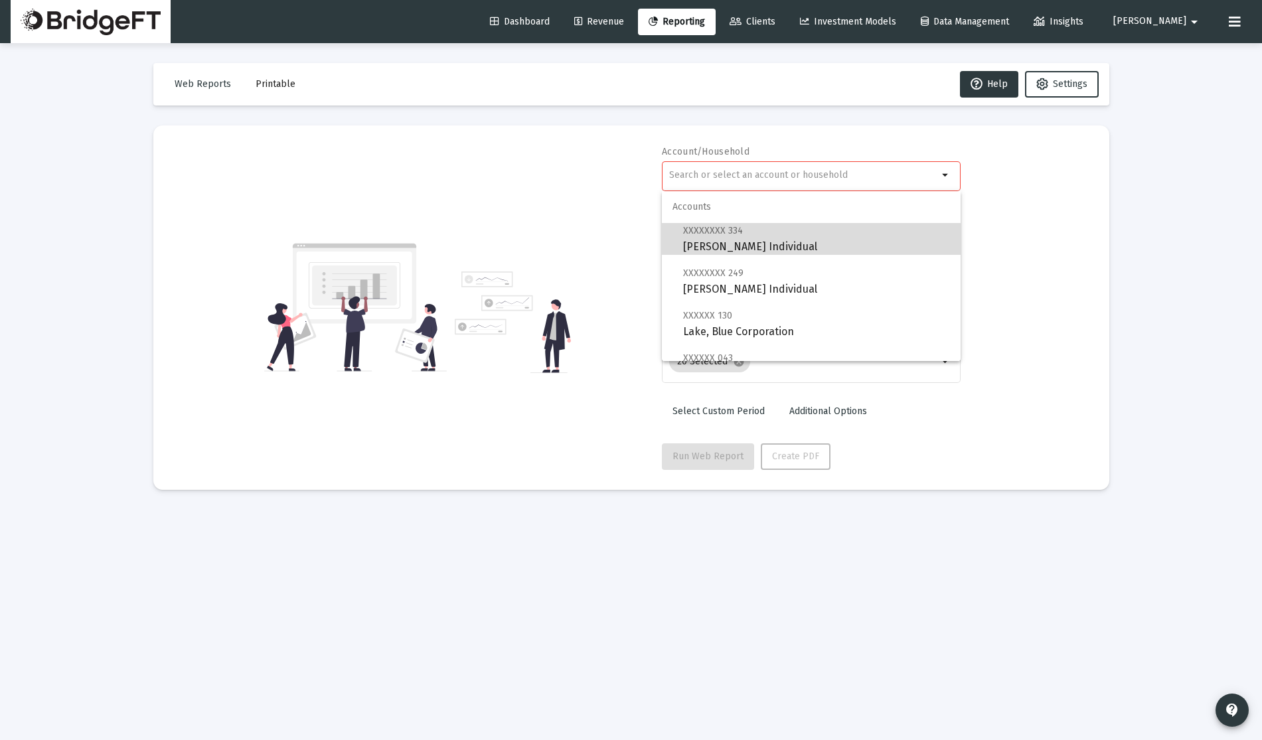
click at [767, 246] on span "XXXXXXXX 334 [PERSON_NAME] Individual" at bounding box center [816, 238] width 267 height 33
type input "[PERSON_NAME] Individual"
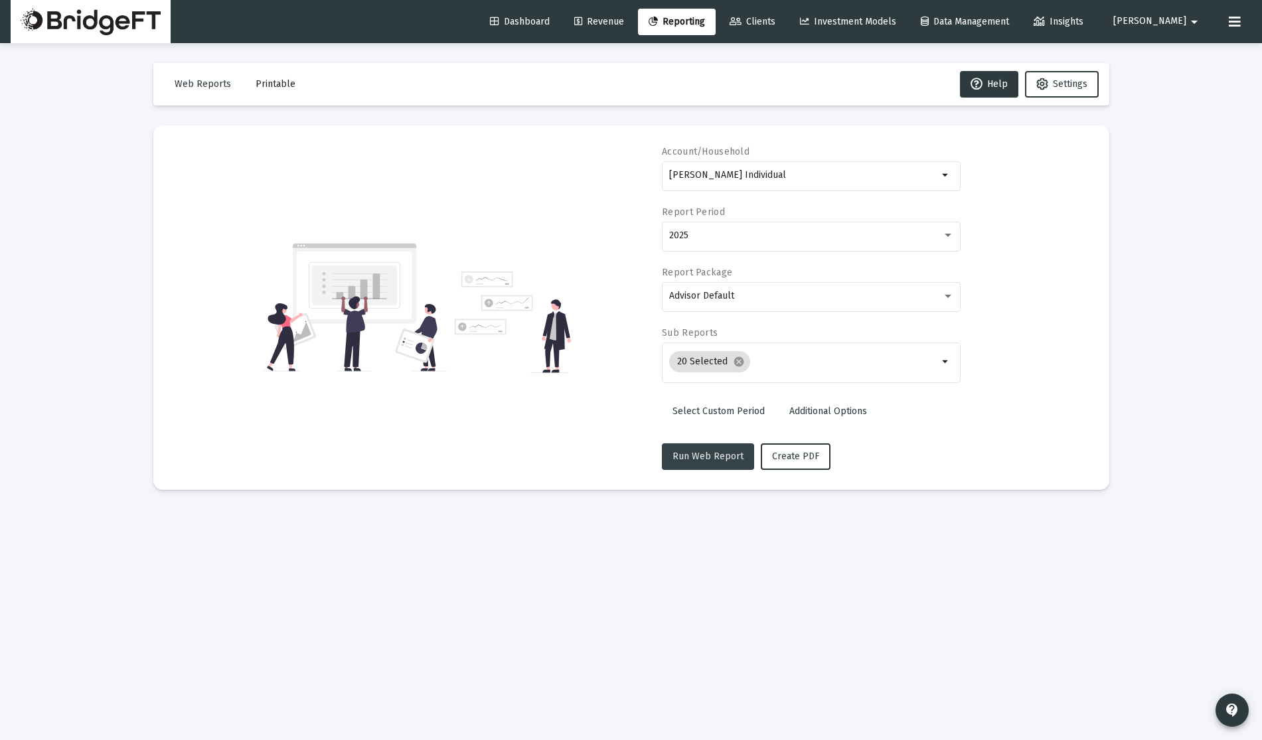
click at [733, 451] on span "Run Web Report" at bounding box center [707, 456] width 71 height 11
select select "View all"
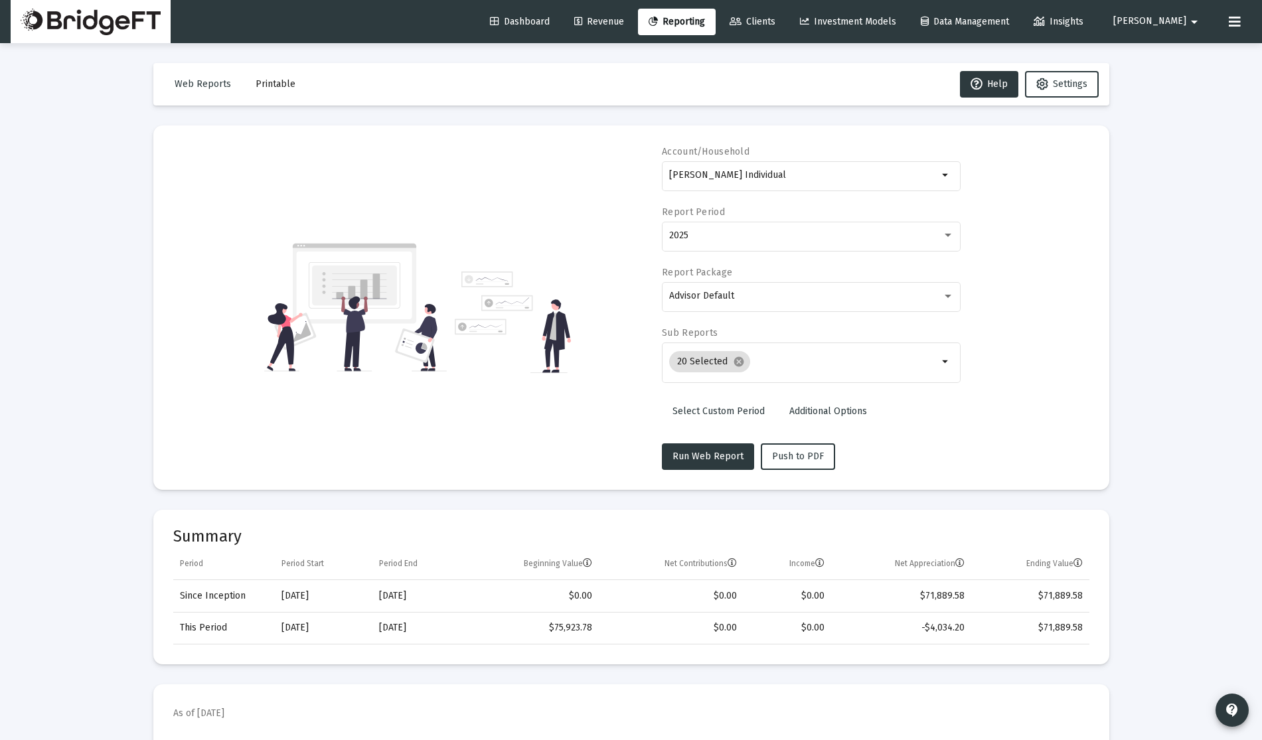
click at [1009, 17] on span "Data Management" at bounding box center [964, 21] width 88 height 11
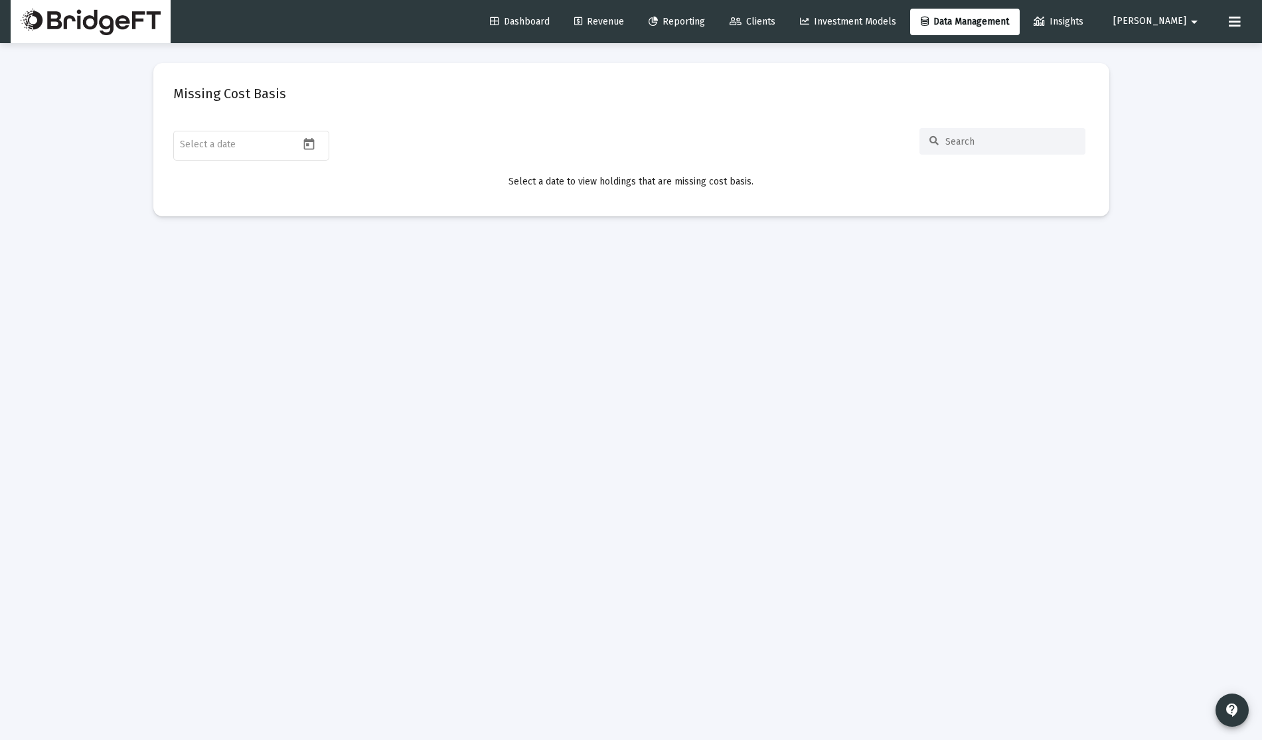
click at [1083, 25] on span "Insights" at bounding box center [1058, 21] width 50 height 11
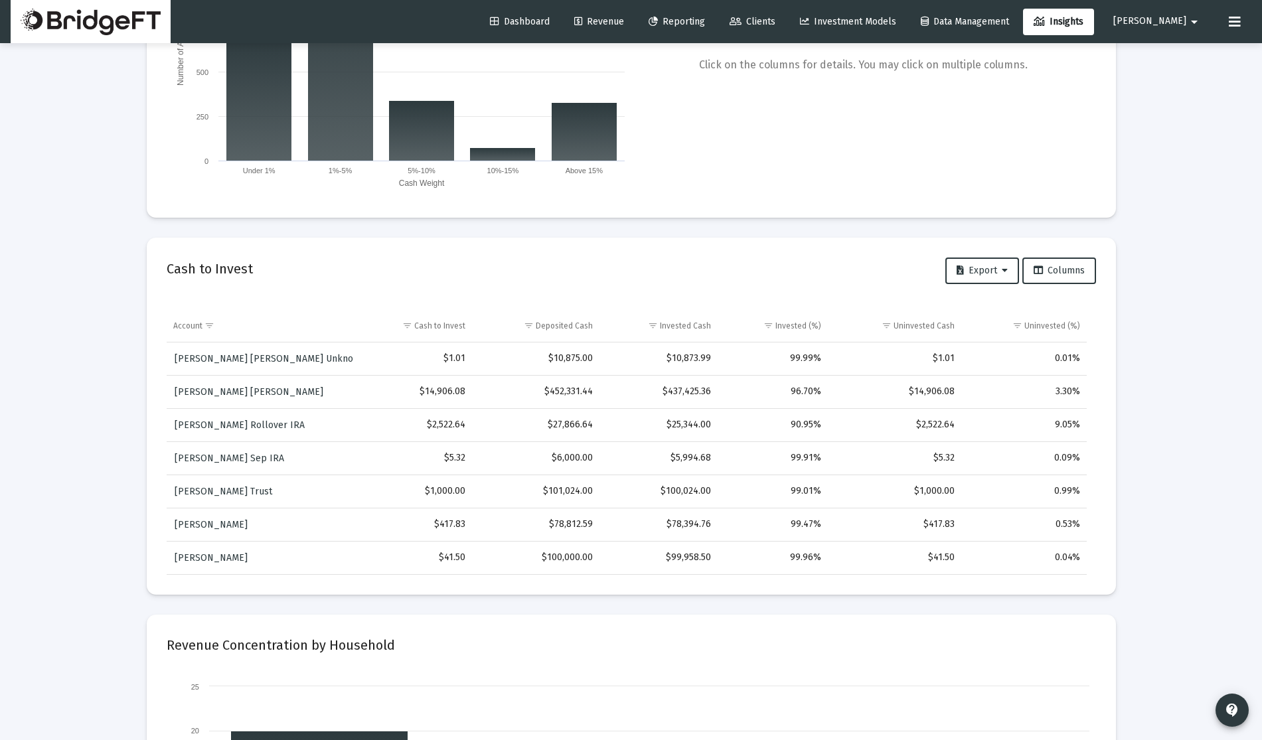
scroll to position [54, 0]
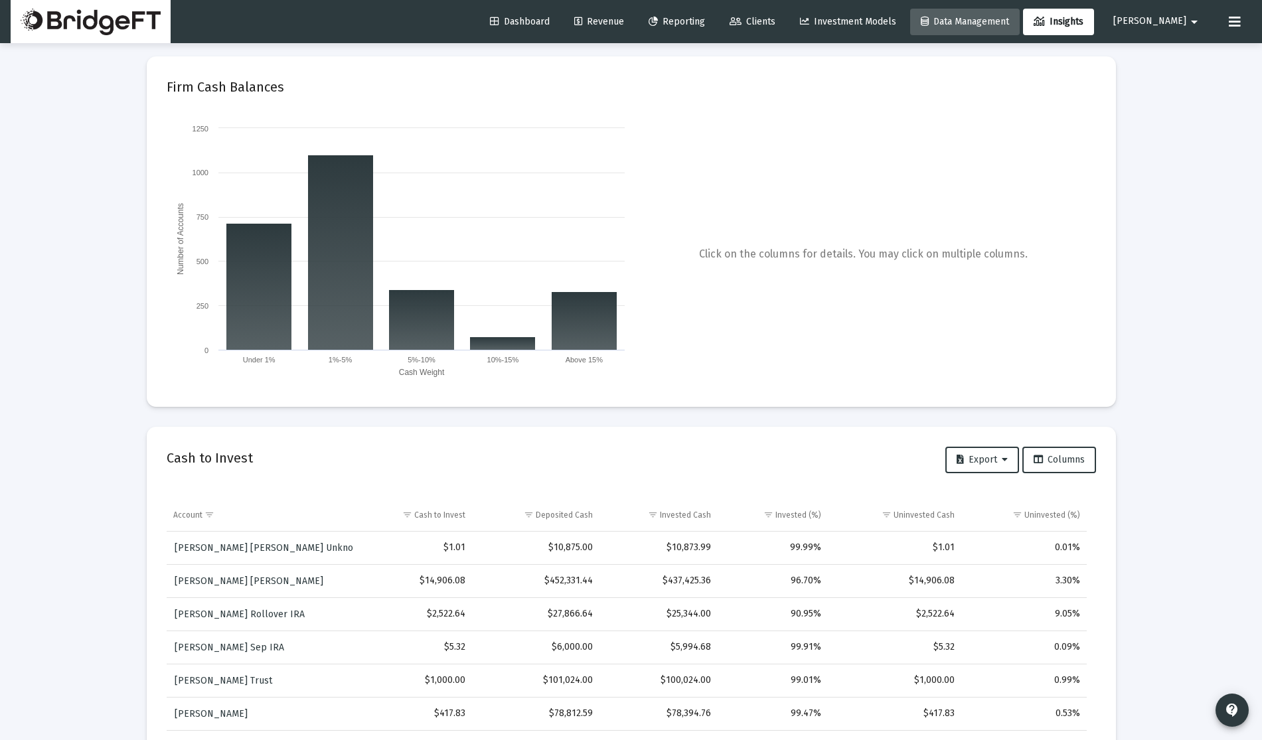
click at [1000, 23] on span "Data Management" at bounding box center [964, 21] width 88 height 11
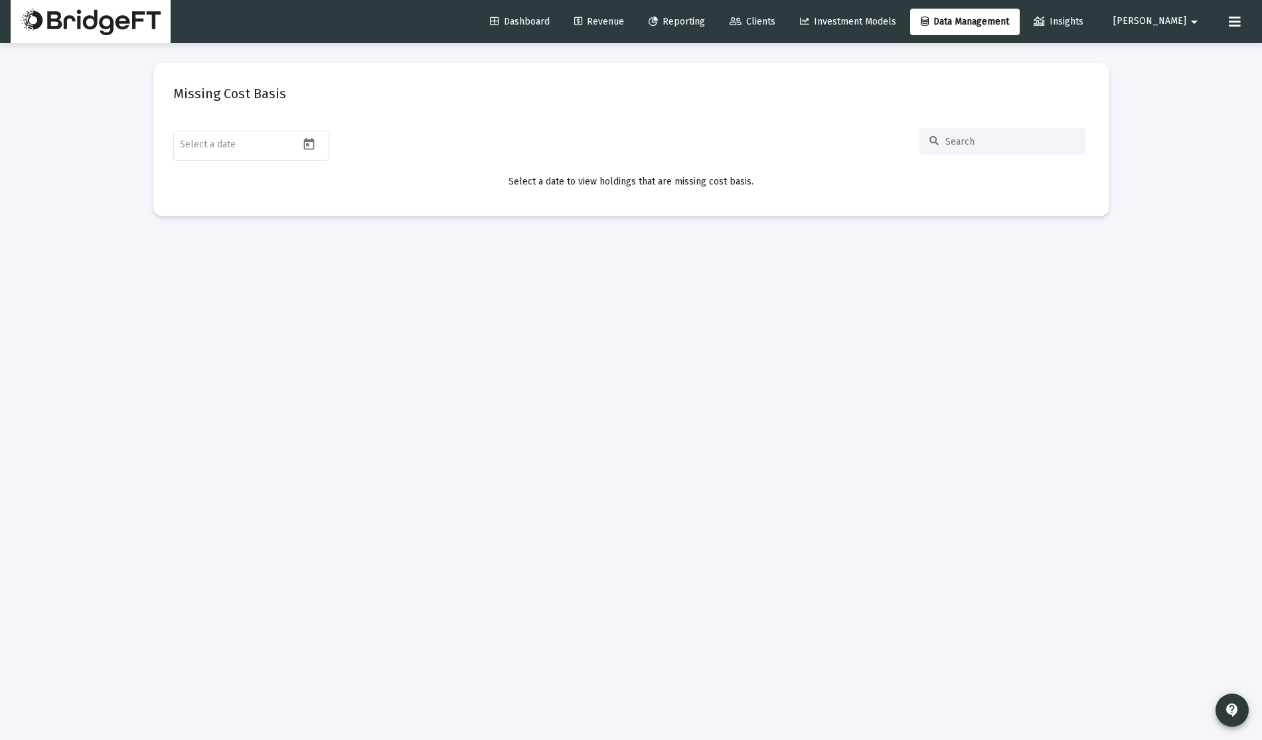
click at [869, 27] on span "Investment Models" at bounding box center [848, 21] width 96 height 11
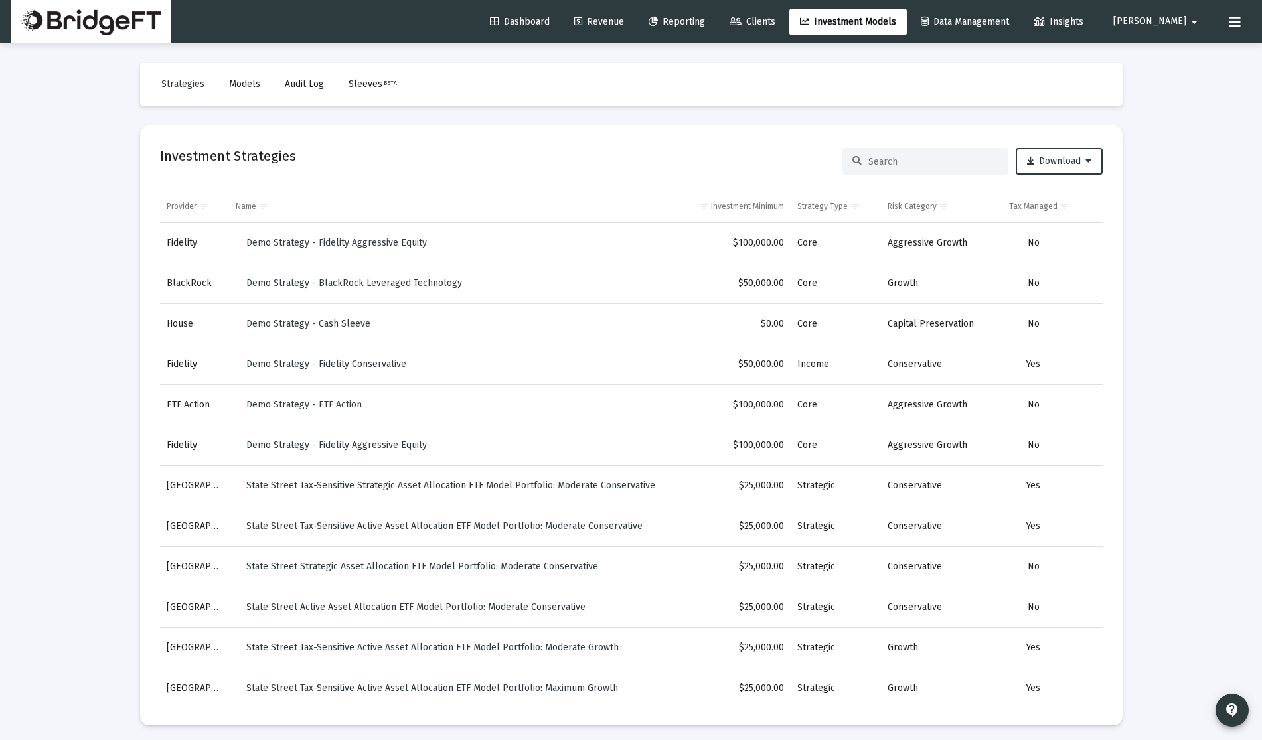
click at [1170, 23] on span "[PERSON_NAME]" at bounding box center [1149, 21] width 73 height 11
click at [1170, 23] on div at bounding box center [631, 370] width 1262 height 740
click at [1235, 21] on icon at bounding box center [1234, 22] width 12 height 16
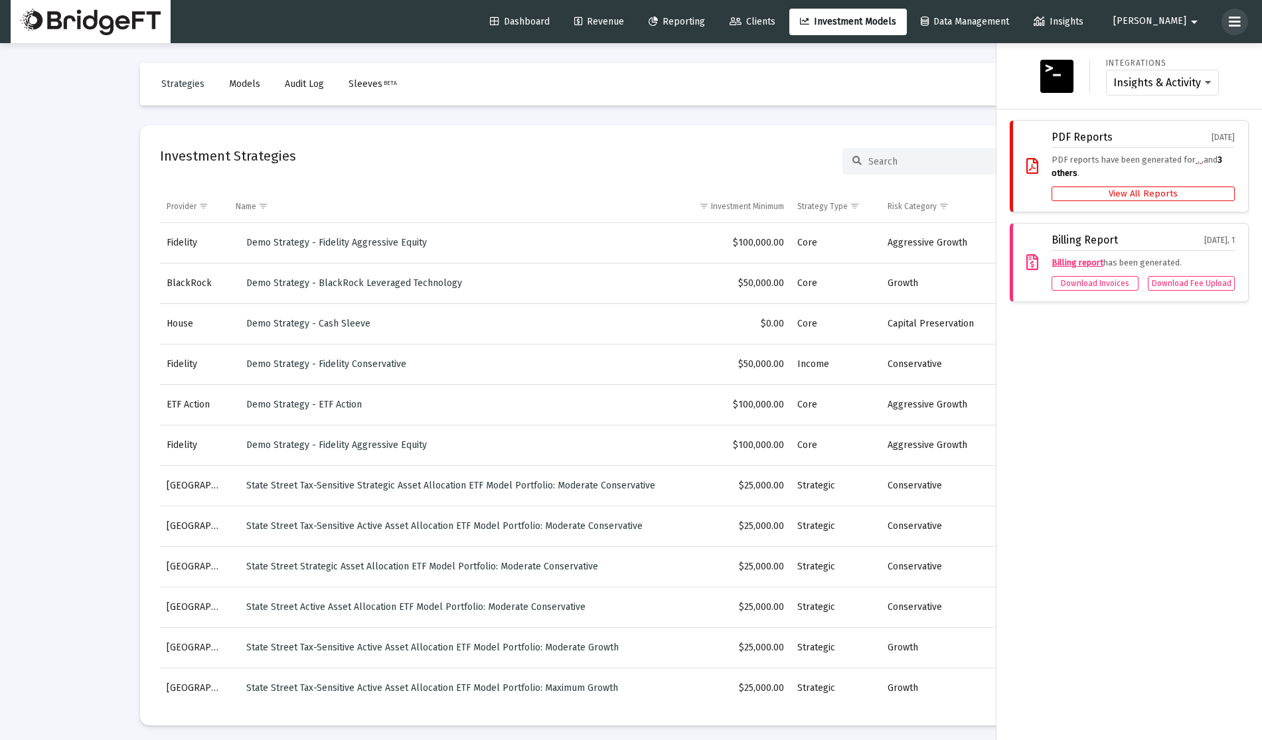
click at [1234, 21] on icon at bounding box center [1234, 22] width 12 height 16
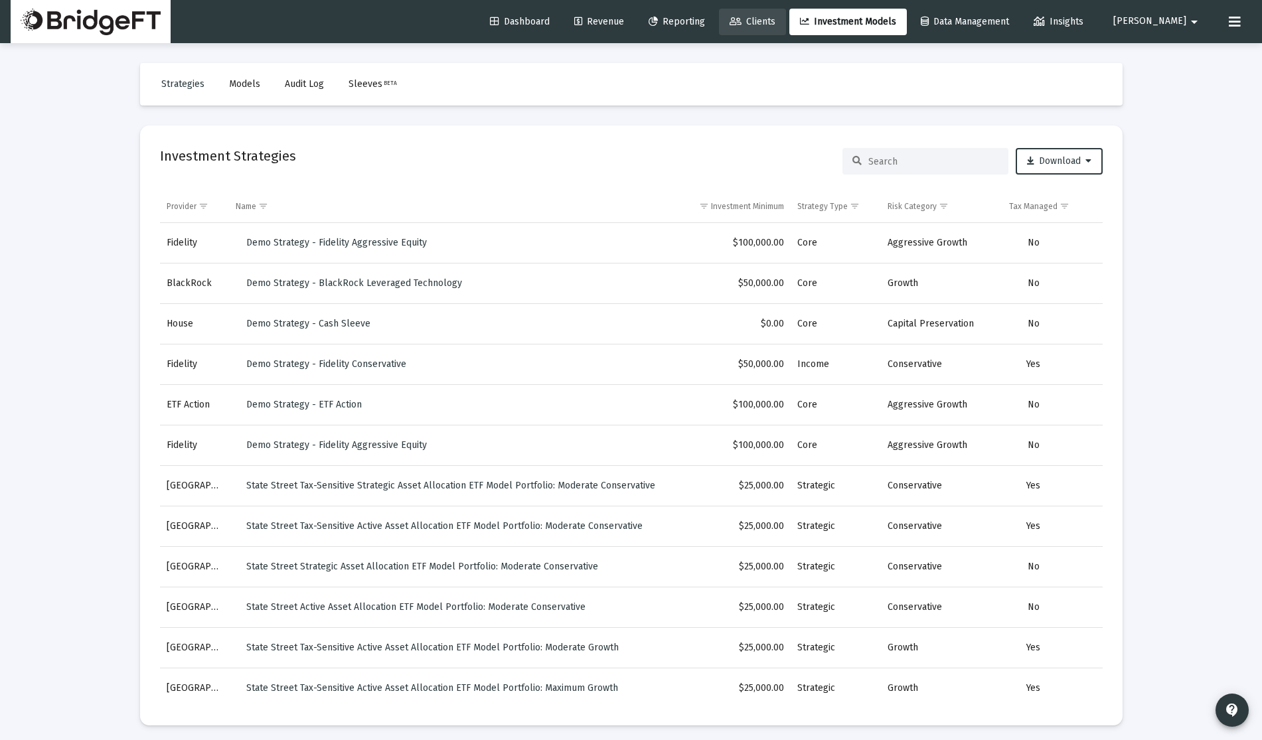
click at [775, 25] on span "Clients" at bounding box center [752, 21] width 46 height 11
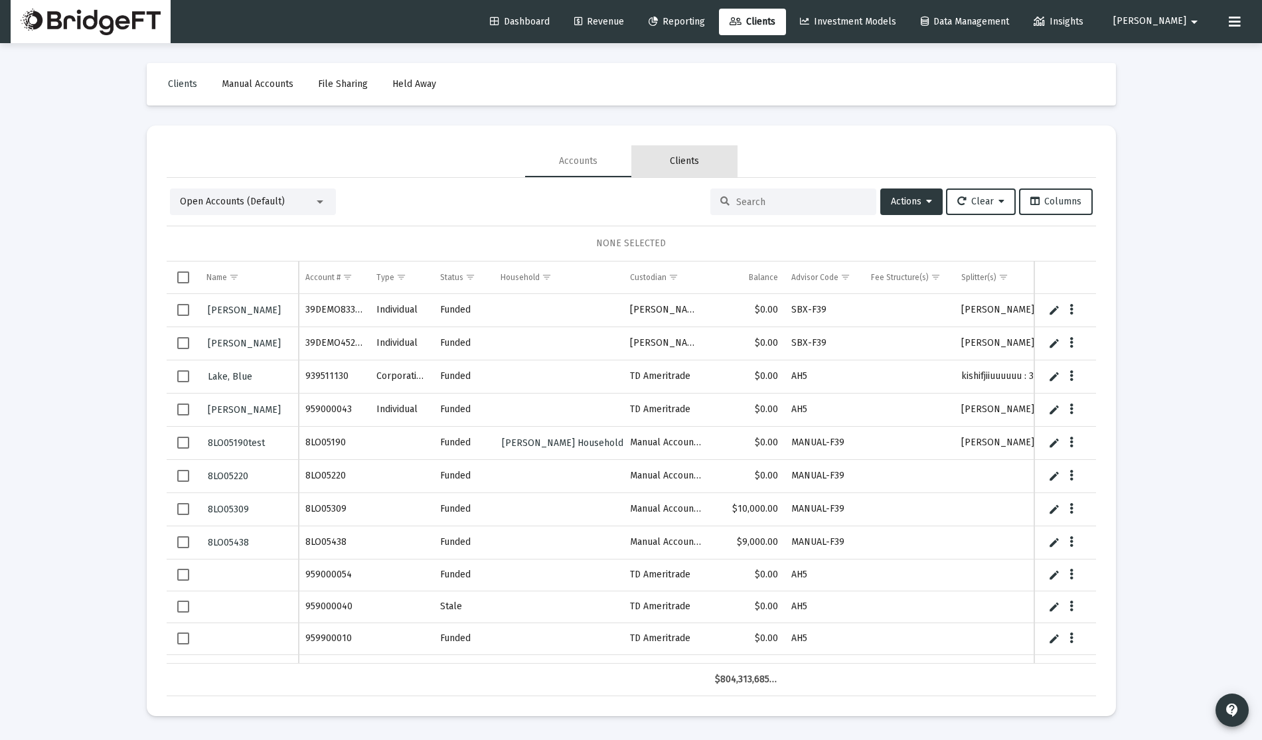
click at [689, 163] on div "Clients" at bounding box center [684, 161] width 29 height 13
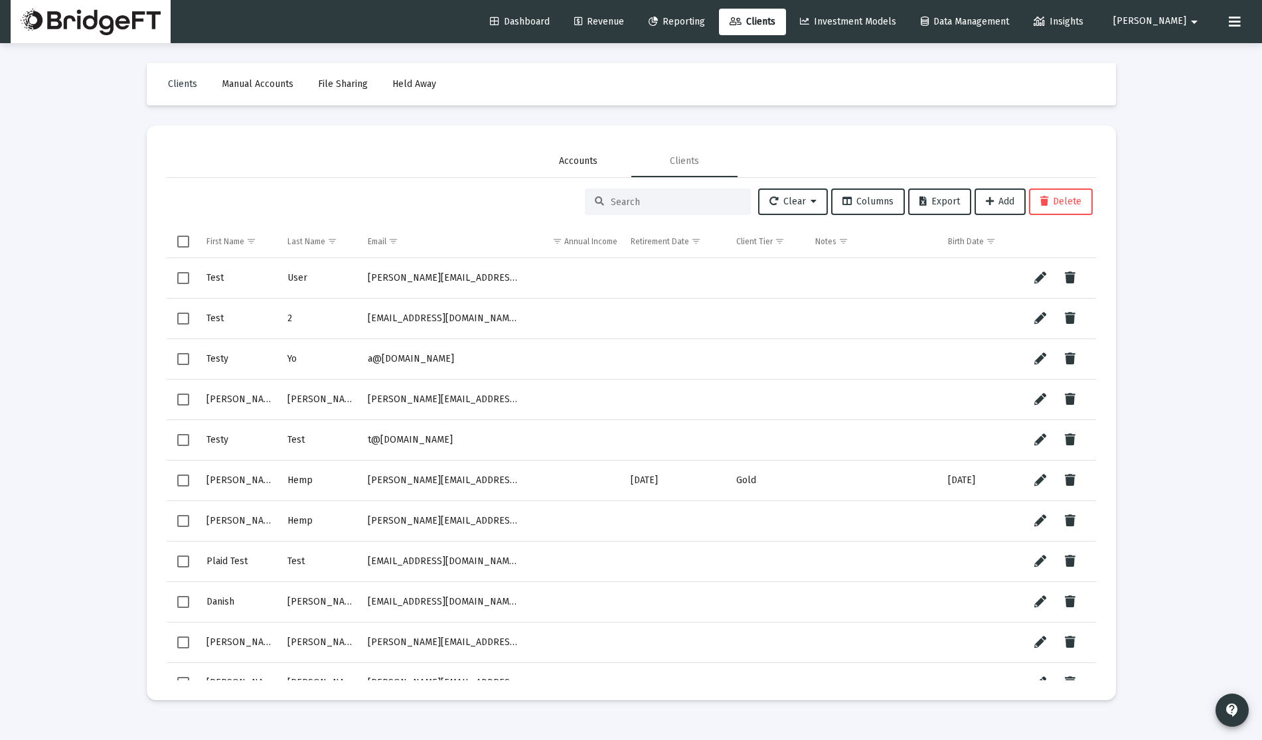
click at [603, 163] on div "Accounts" at bounding box center [578, 161] width 106 height 32
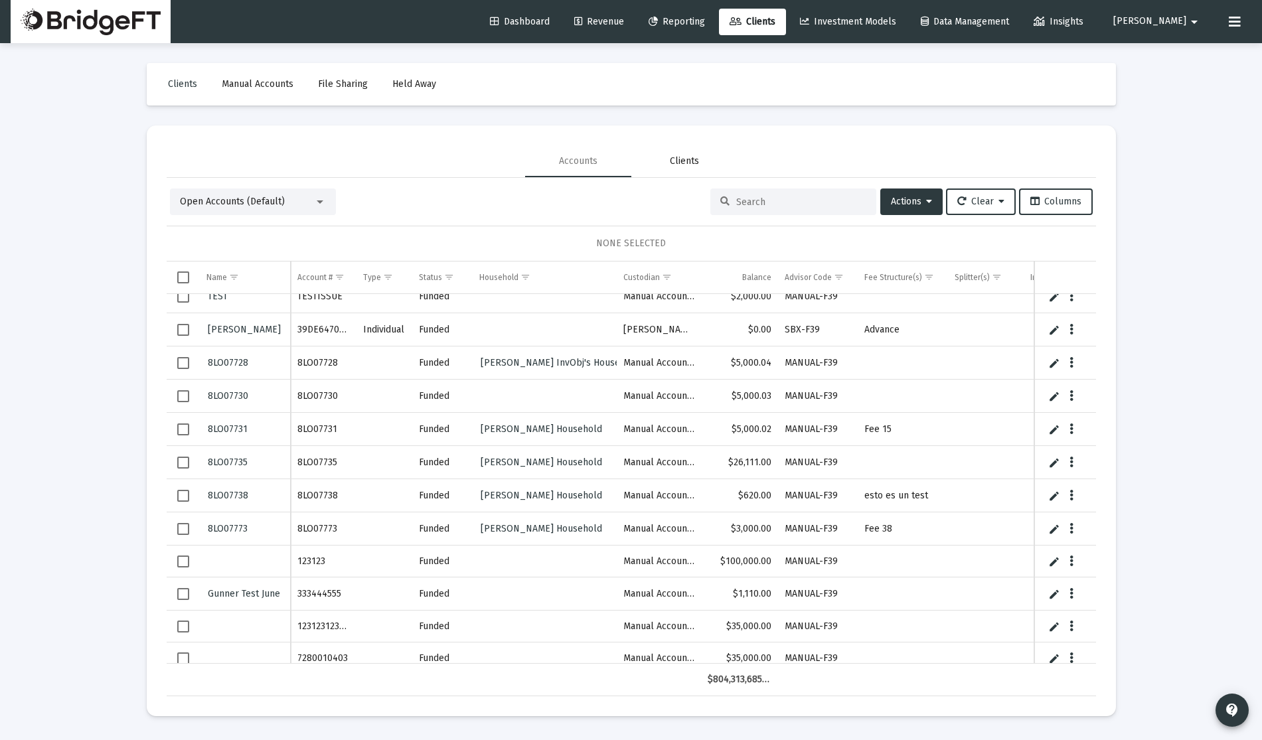
click at [662, 159] on div "Clients" at bounding box center [684, 161] width 106 height 32
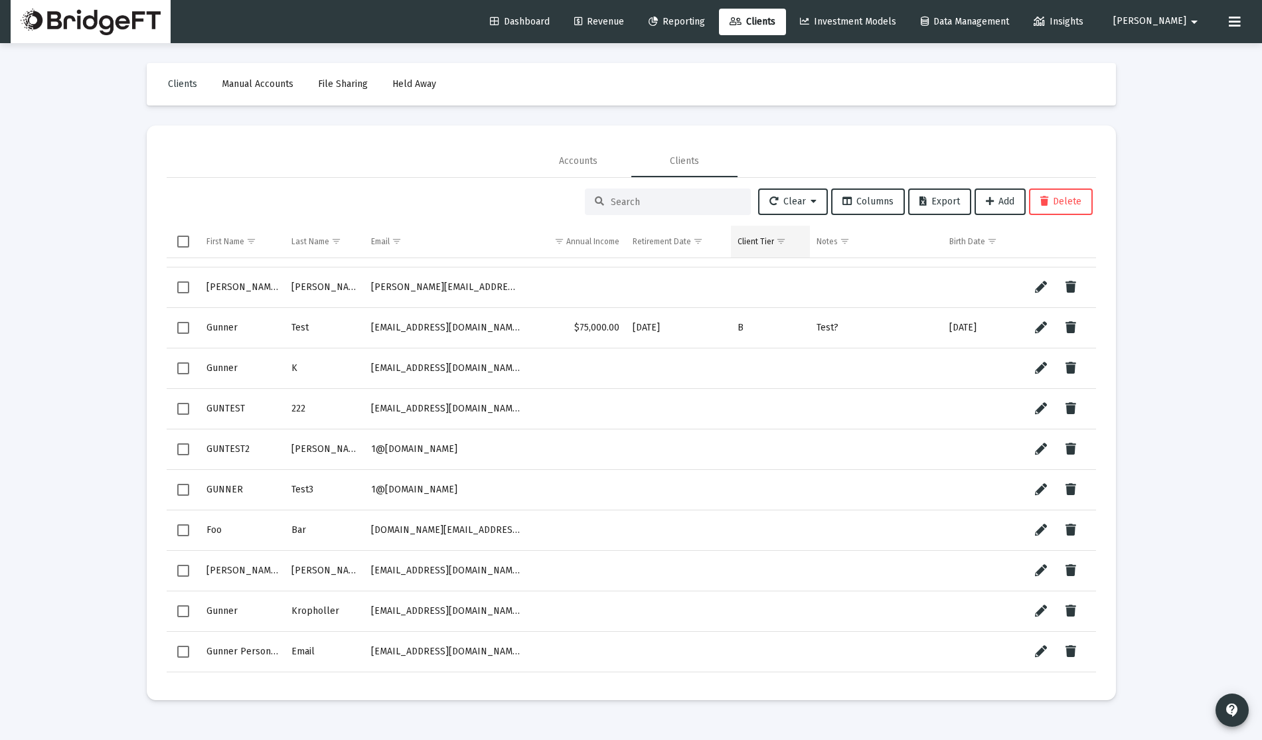
click at [784, 243] on span "Show filter options for column 'Client Tier'" at bounding box center [781, 241] width 10 height 10
click at [783, 243] on span "Show filter options for column 'Client Tier'" at bounding box center [781, 241] width 10 height 10
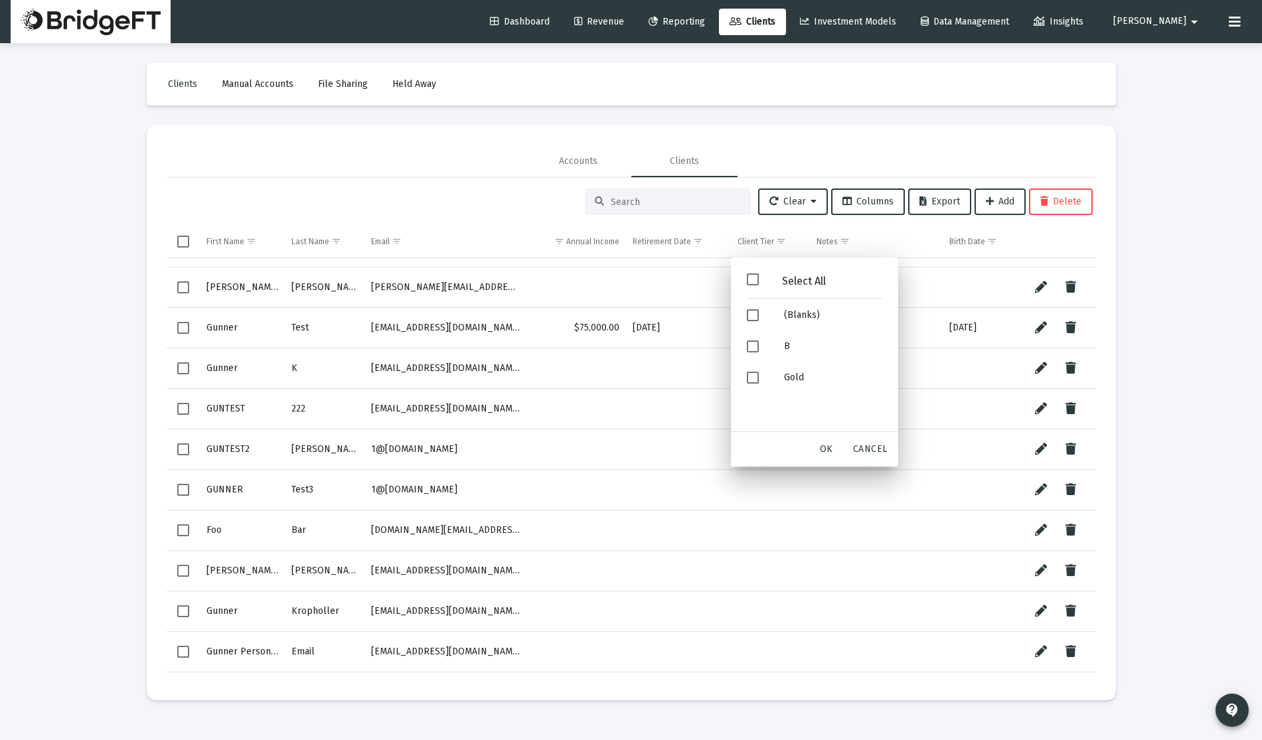
click at [490, 223] on app-client-management "Clear Columns Export Add Delete First Name Last Name Email Annual Income Retire…" at bounding box center [631, 434] width 929 height 492
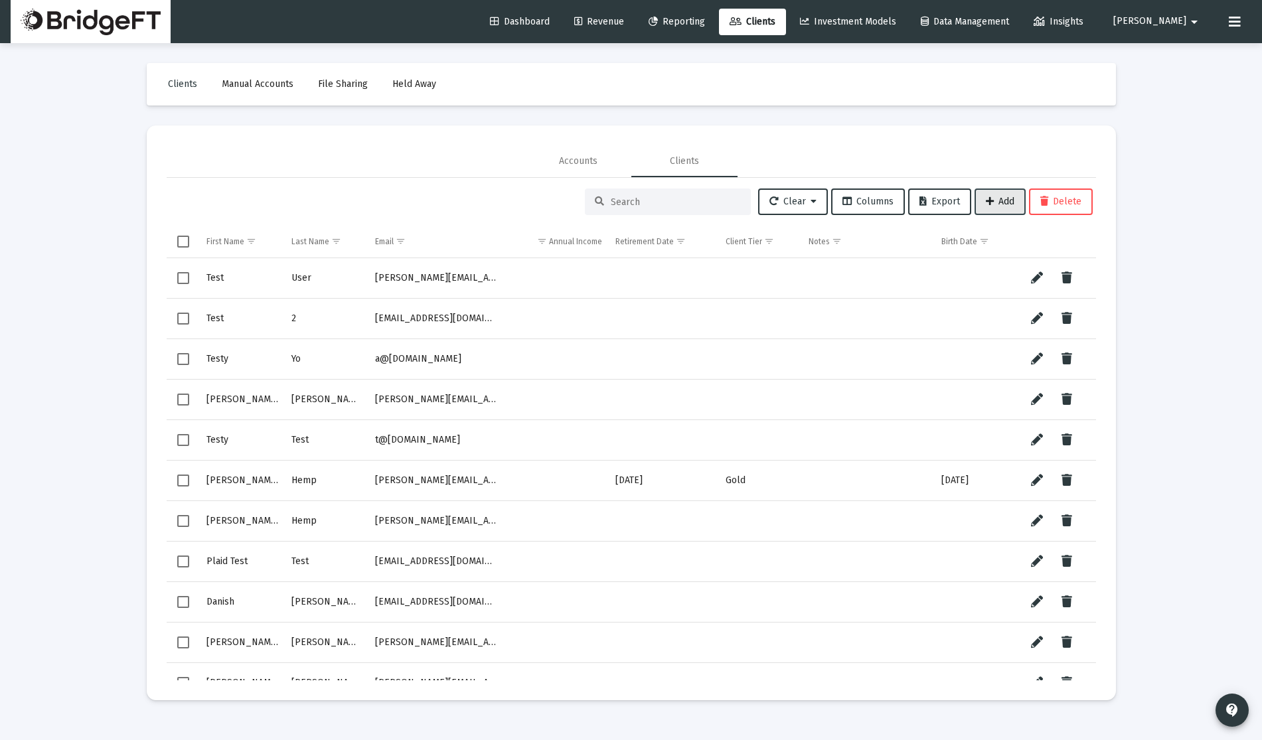
click at [987, 208] on button "Add" at bounding box center [999, 201] width 51 height 27
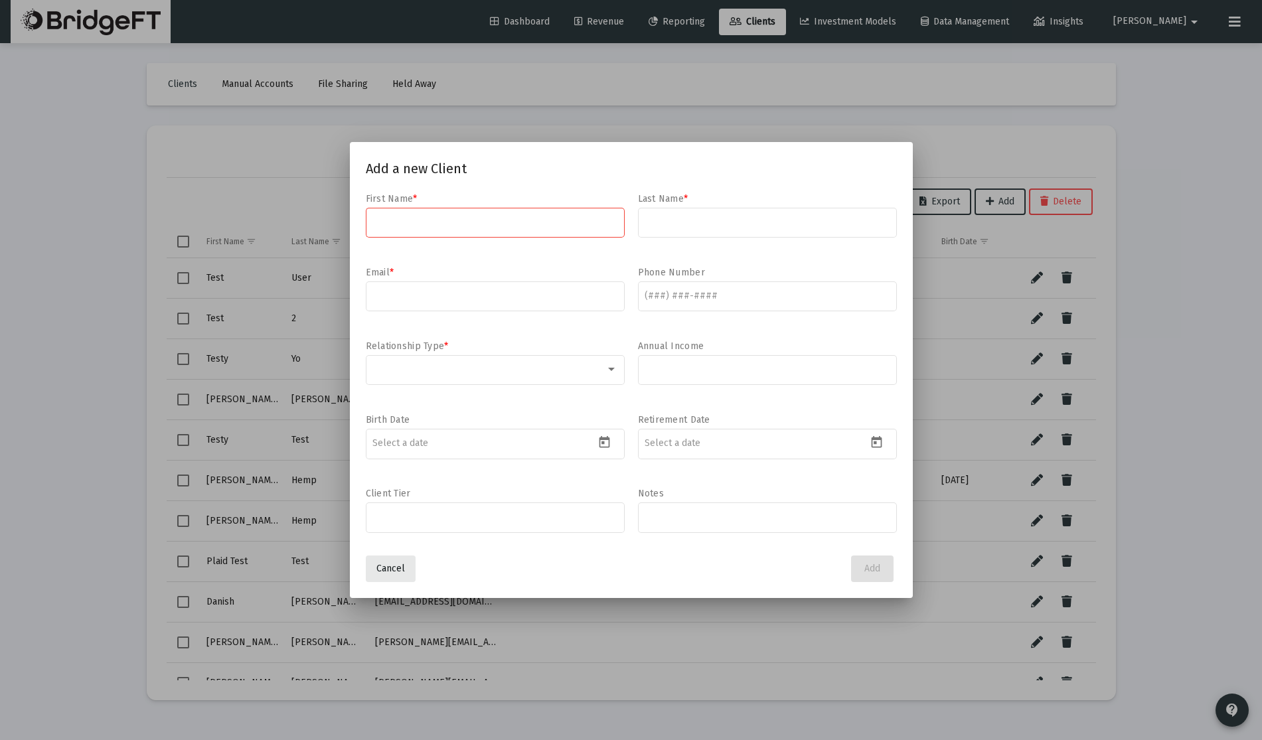
click at [406, 565] on button "Cancel" at bounding box center [391, 568] width 50 height 27
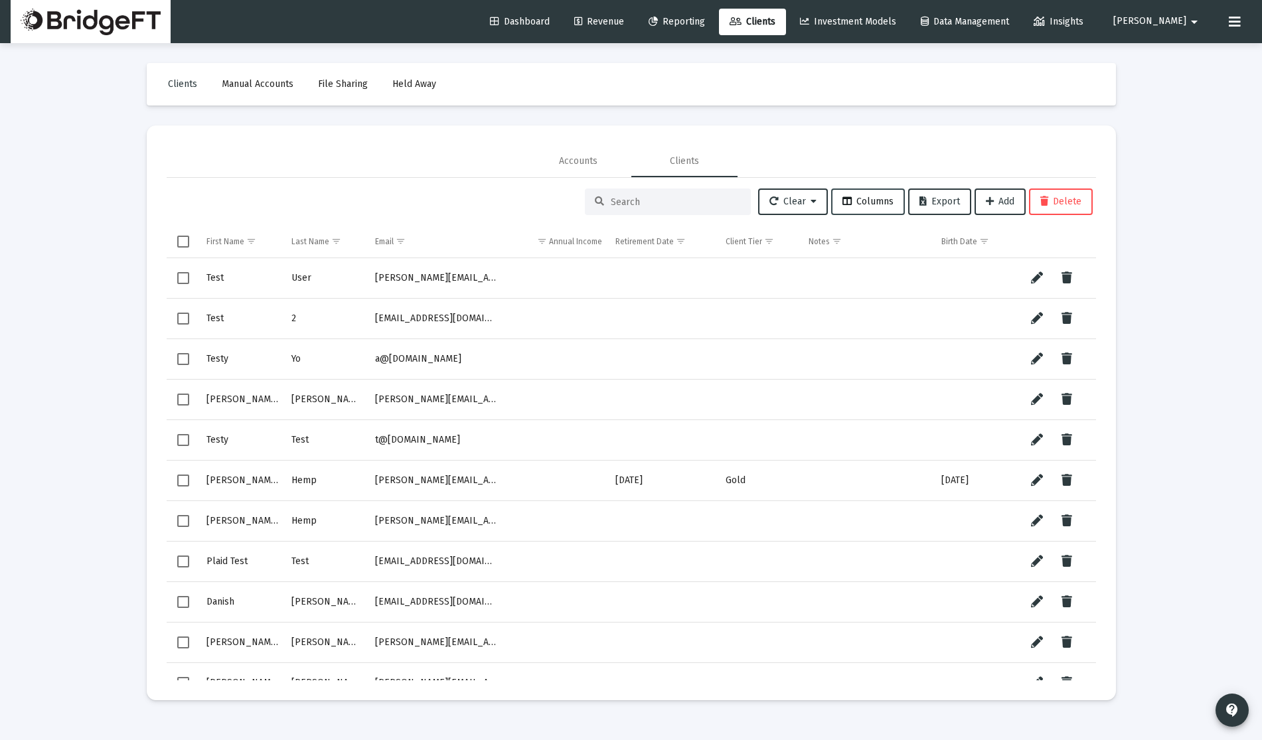
click at [875, 204] on span "Columns" at bounding box center [867, 201] width 51 height 11
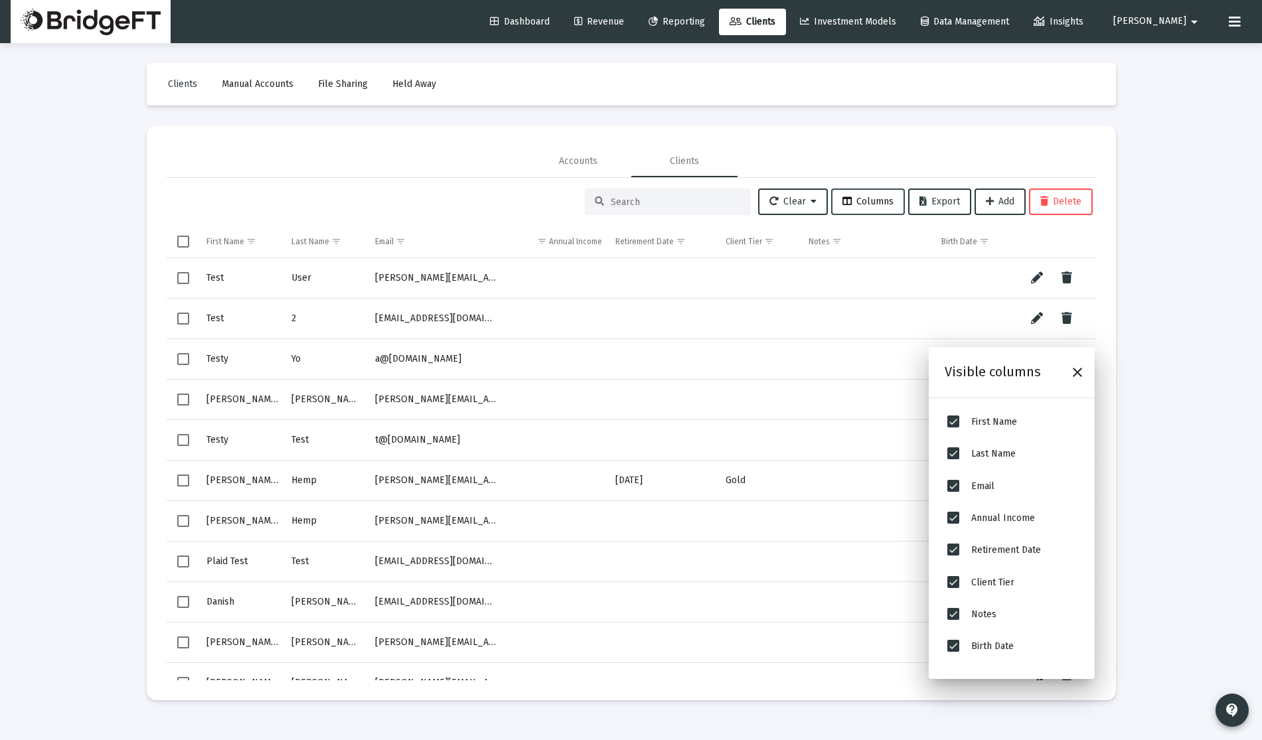
click at [875, 205] on span "Columns" at bounding box center [867, 201] width 51 height 11
click at [773, 166] on div "Accounts Clients" at bounding box center [631, 161] width 929 height 32
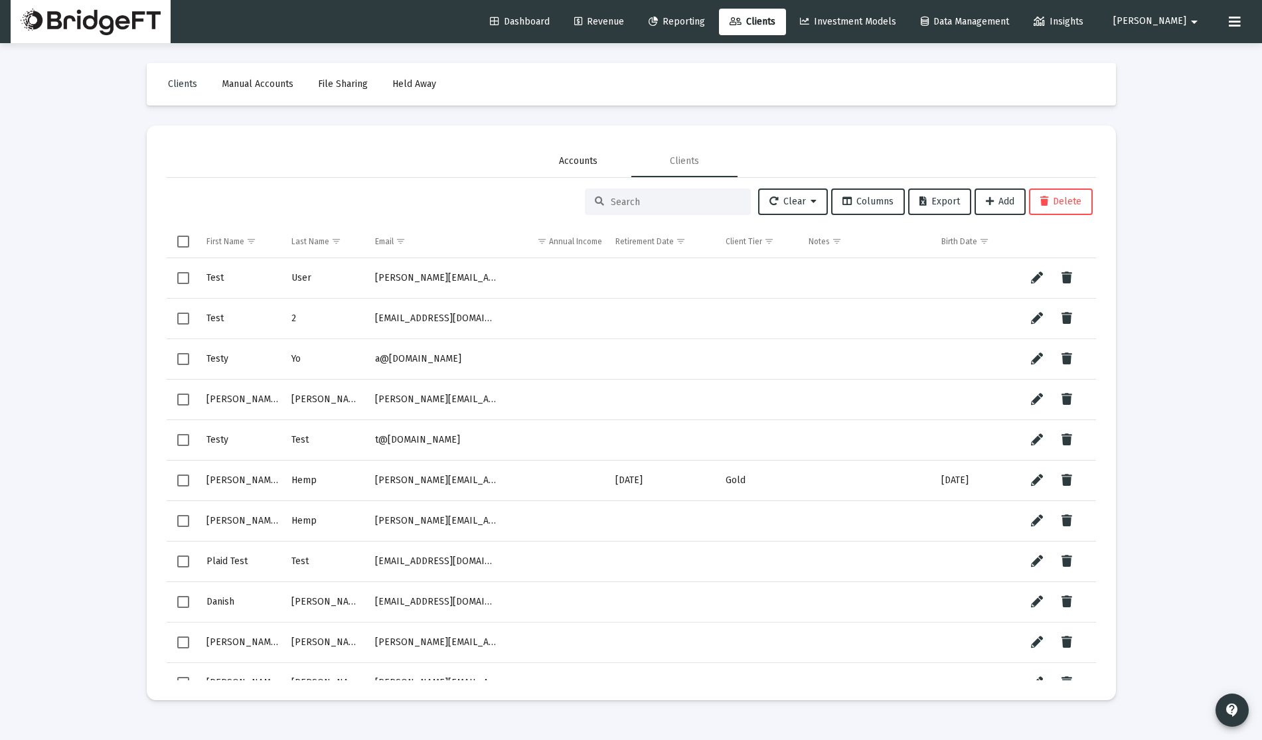
click at [599, 161] on div "Accounts" at bounding box center [578, 161] width 106 height 32
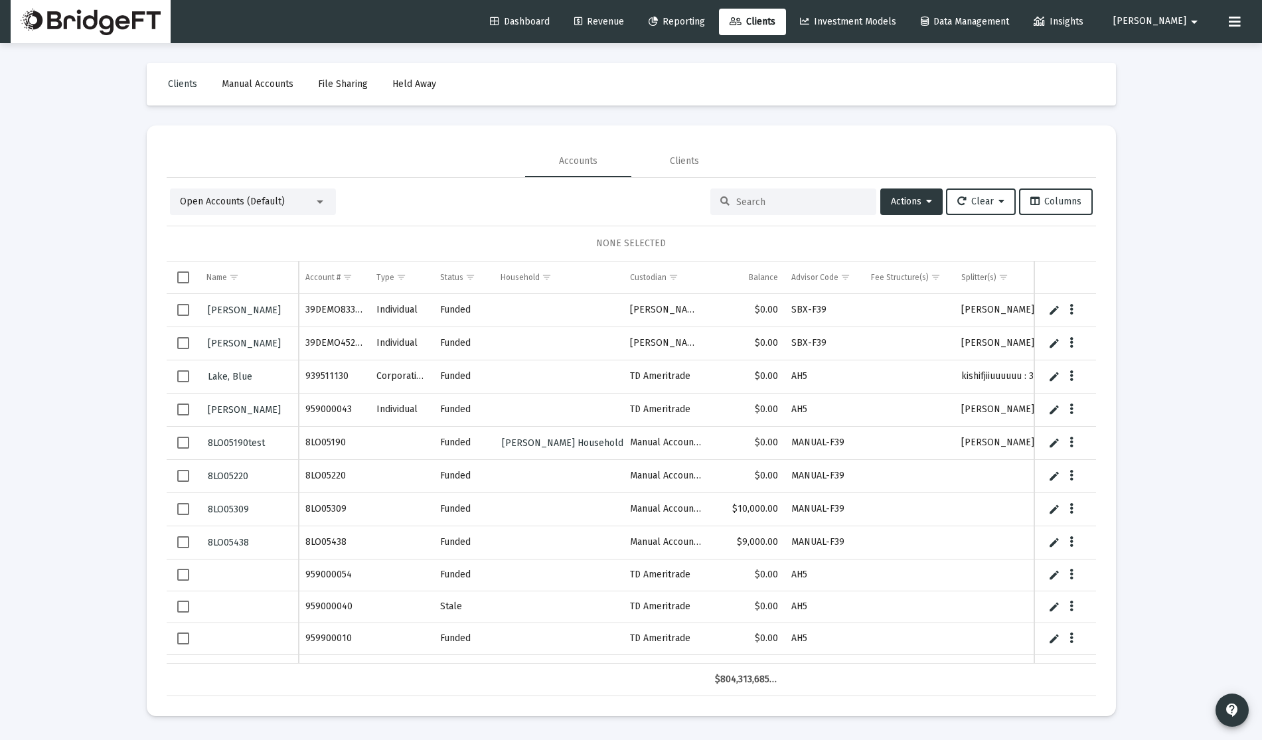
click at [248, 208] on div "Open Accounts (Default)" at bounding box center [247, 201] width 134 height 13
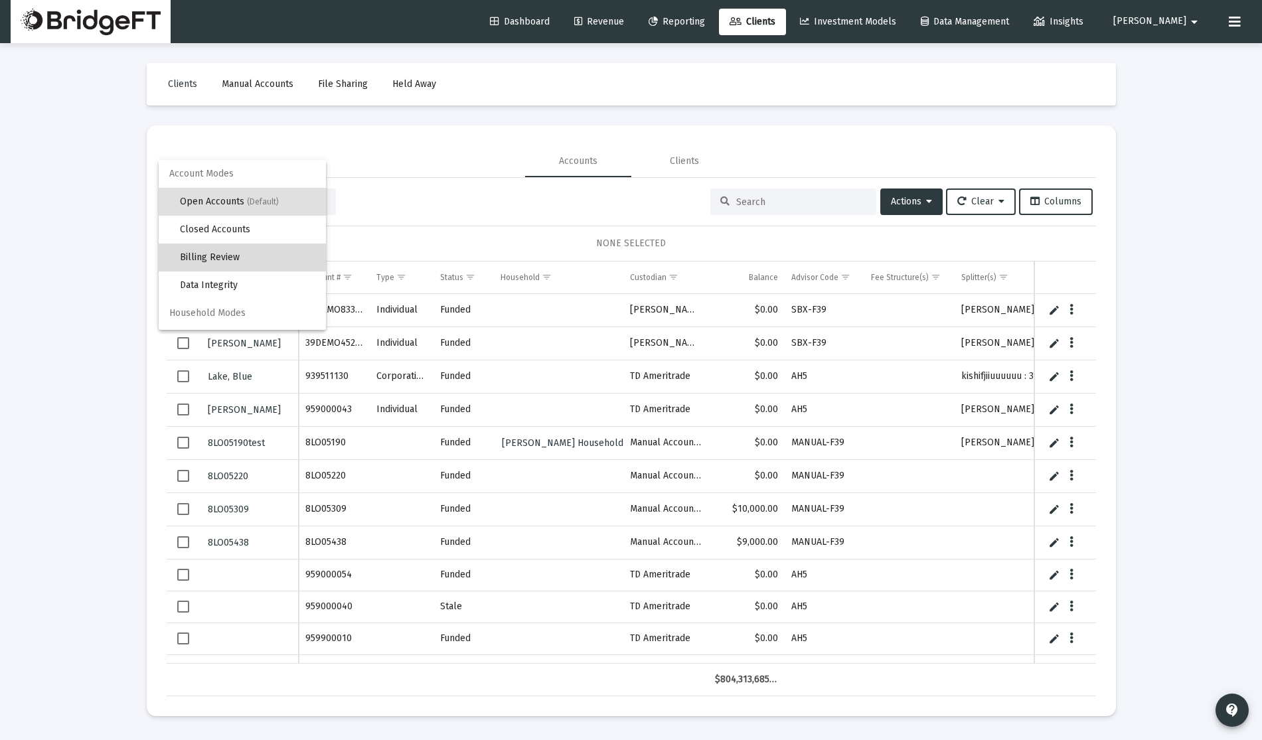
click at [235, 254] on span "Billing Review" at bounding box center [247, 258] width 135 height 28
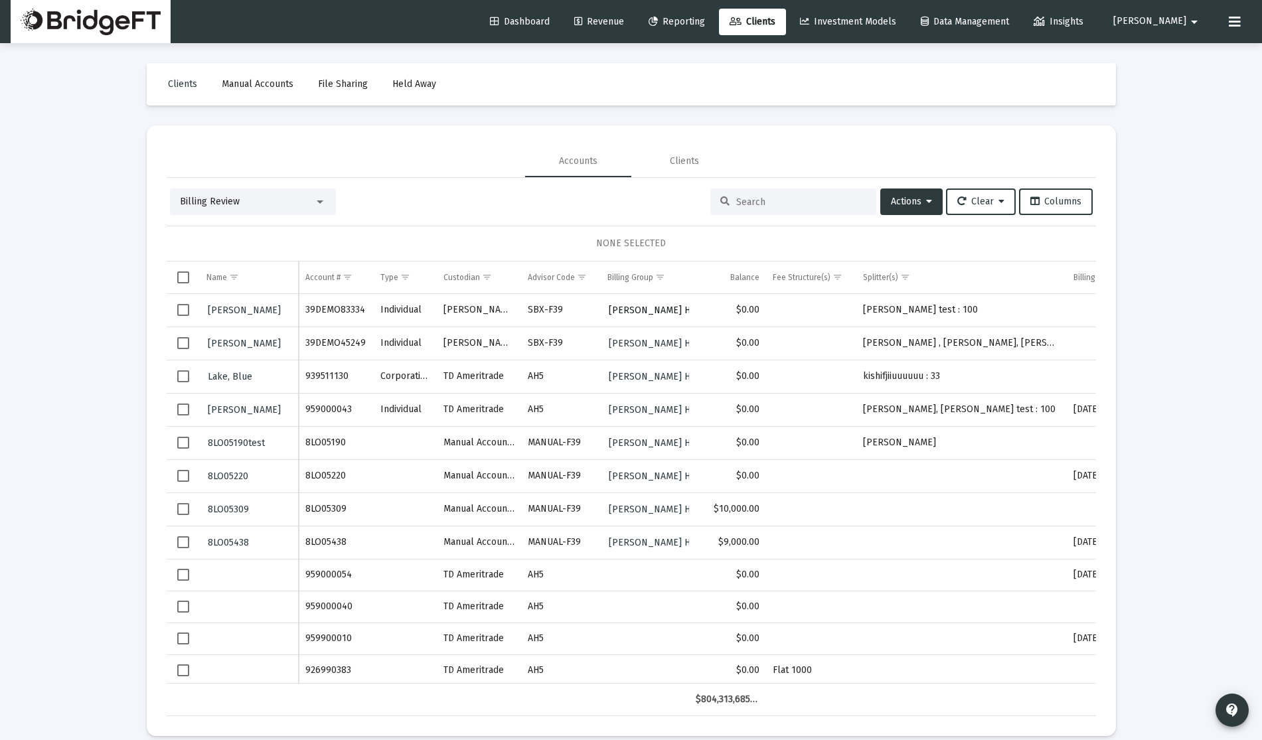
click at [642, 306] on span "[PERSON_NAME] HH" at bounding box center [653, 310] width 88 height 11
